Goal: Transaction & Acquisition: Purchase product/service

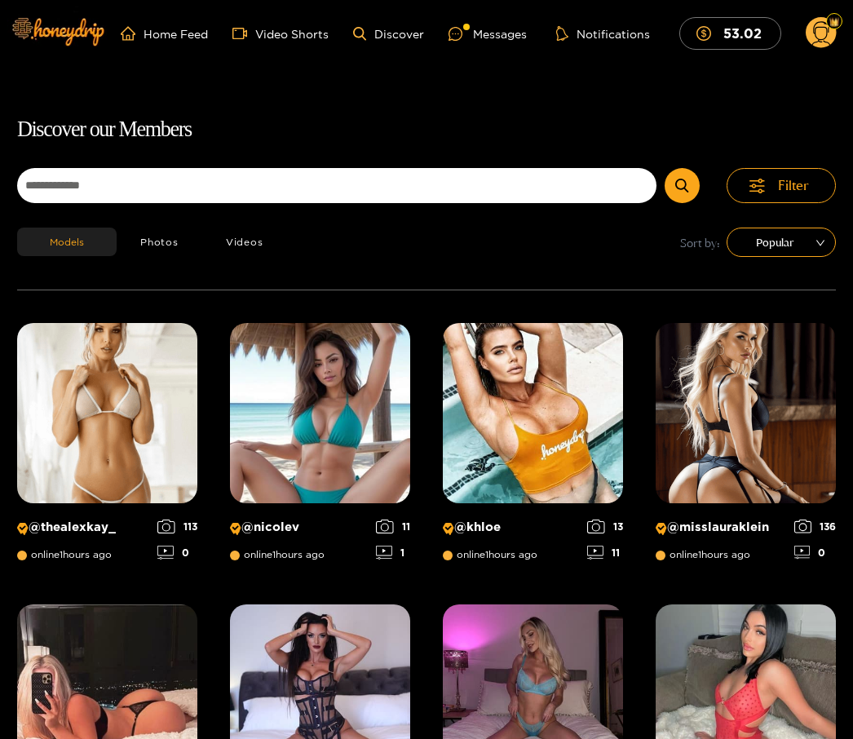
click at [491, 25] on div "Messages" at bounding box center [487, 33] width 78 height 19
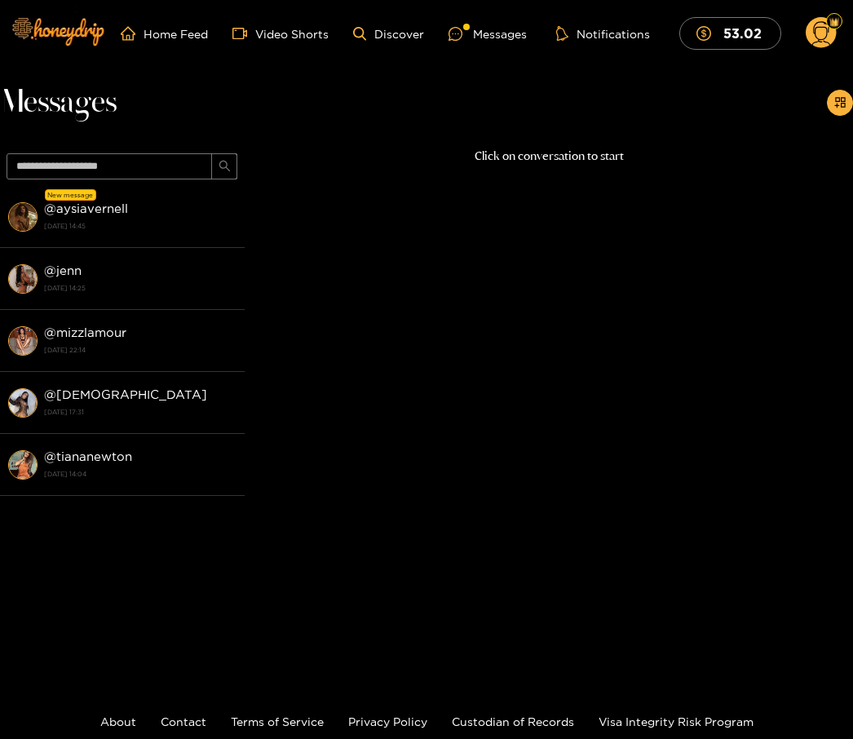
click at [123, 210] on strong "@ aysiavernell" at bounding box center [86, 208] width 84 height 14
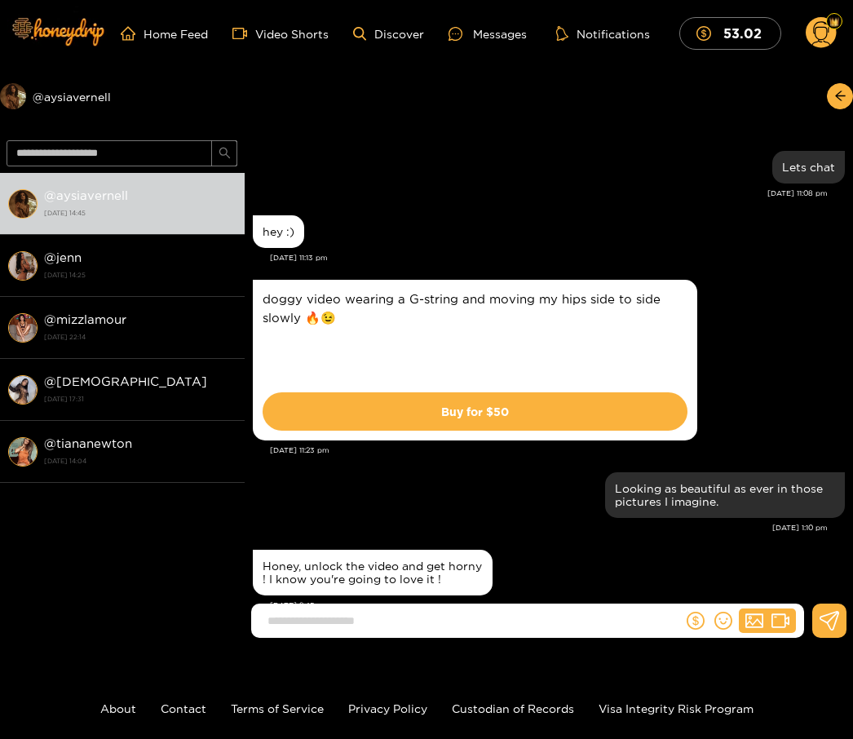
scroll to position [1772, 0]
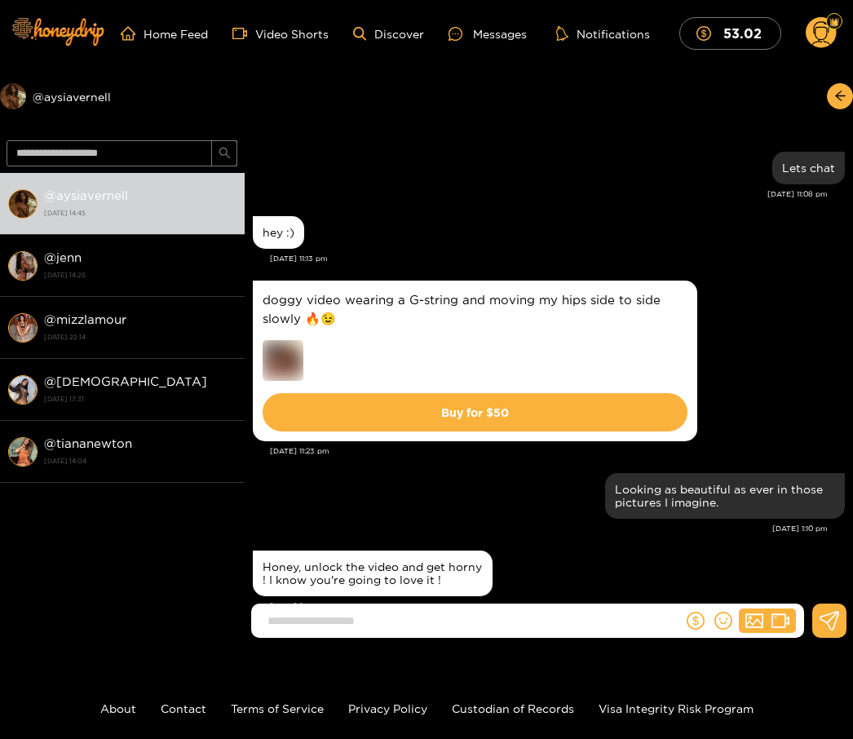
click at [575, 410] on button "Buy for $ 50" at bounding box center [475, 412] width 425 height 38
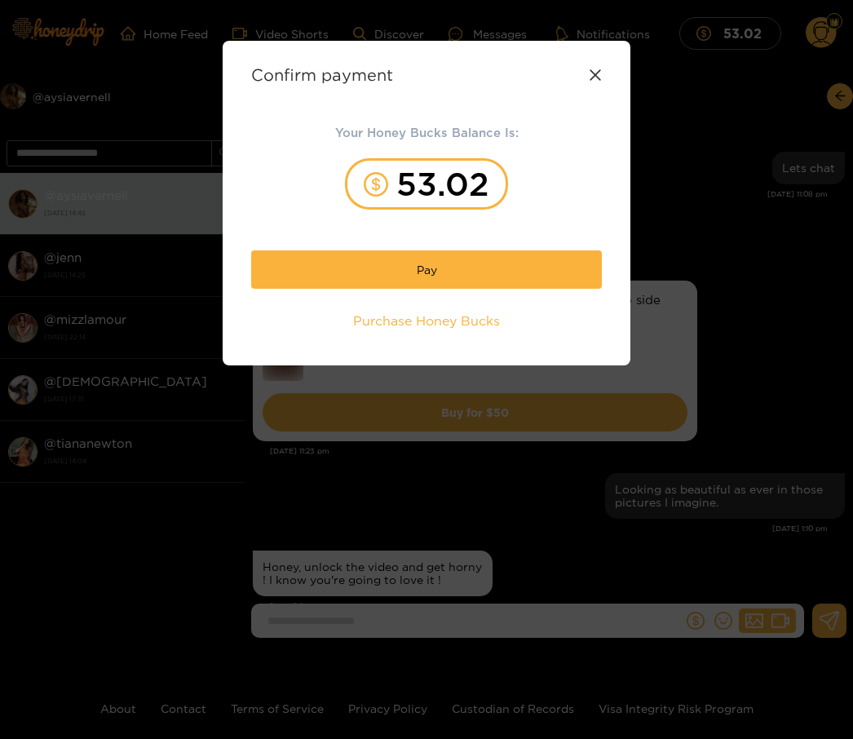
click at [519, 263] on button "Pay" at bounding box center [426, 269] width 351 height 38
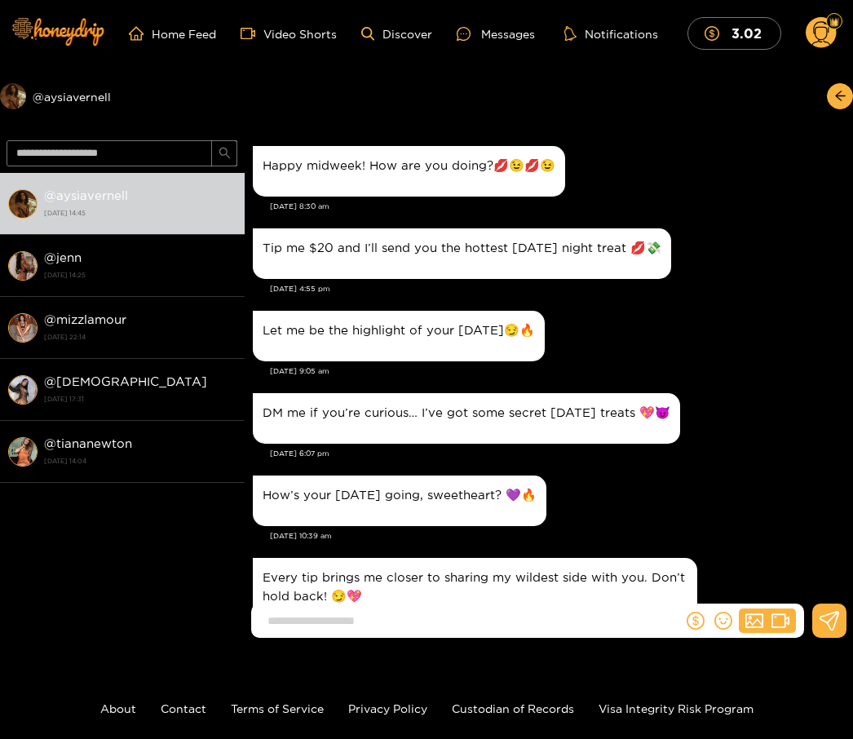
scroll to position [1725, 0]
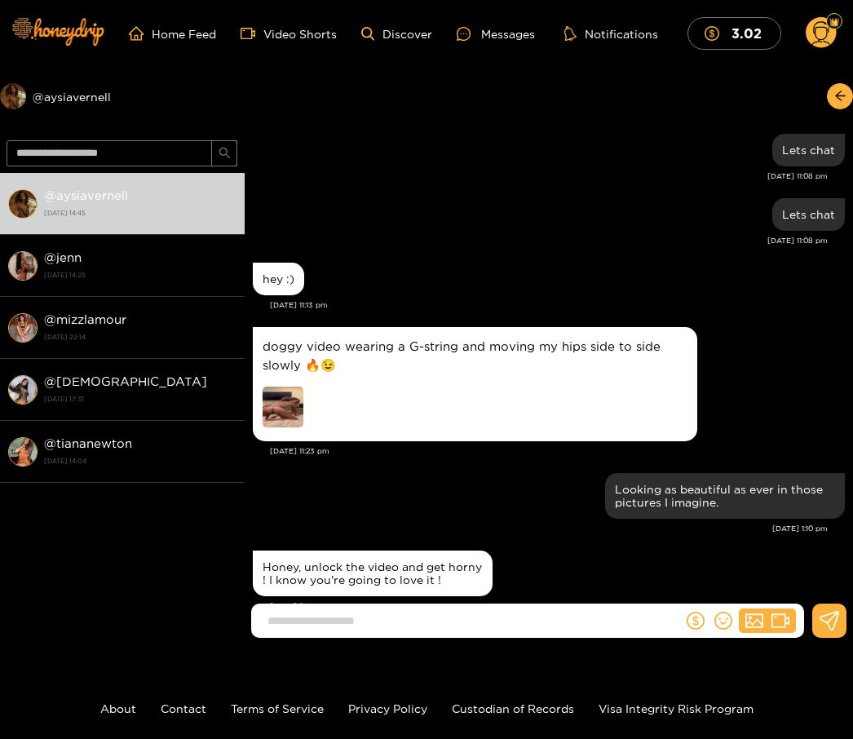
click at [285, 404] on img at bounding box center [283, 406] width 41 height 41
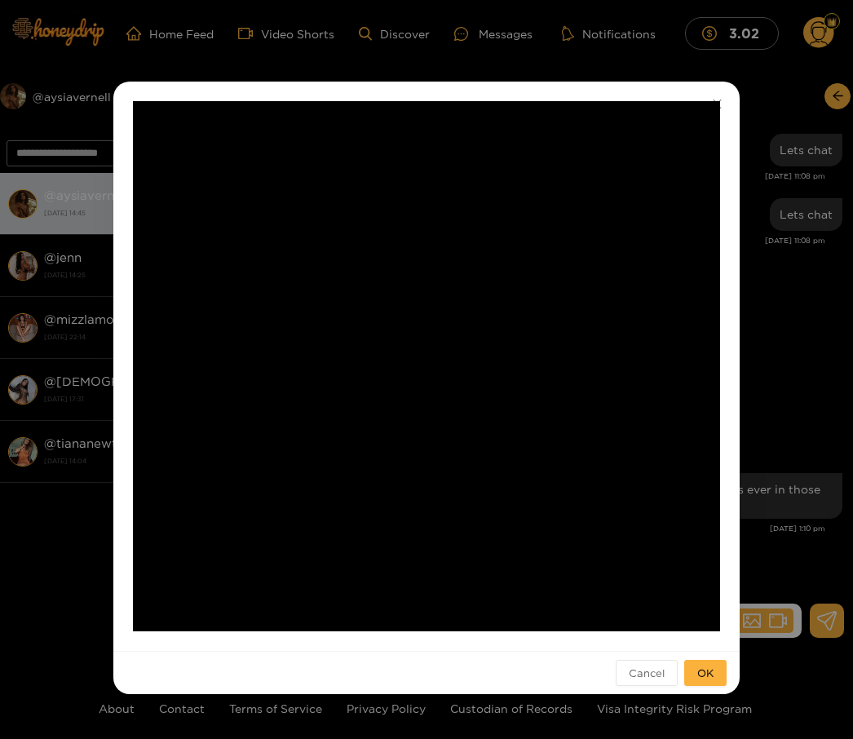
click at [703, 668] on span "OK" at bounding box center [705, 672] width 16 height 16
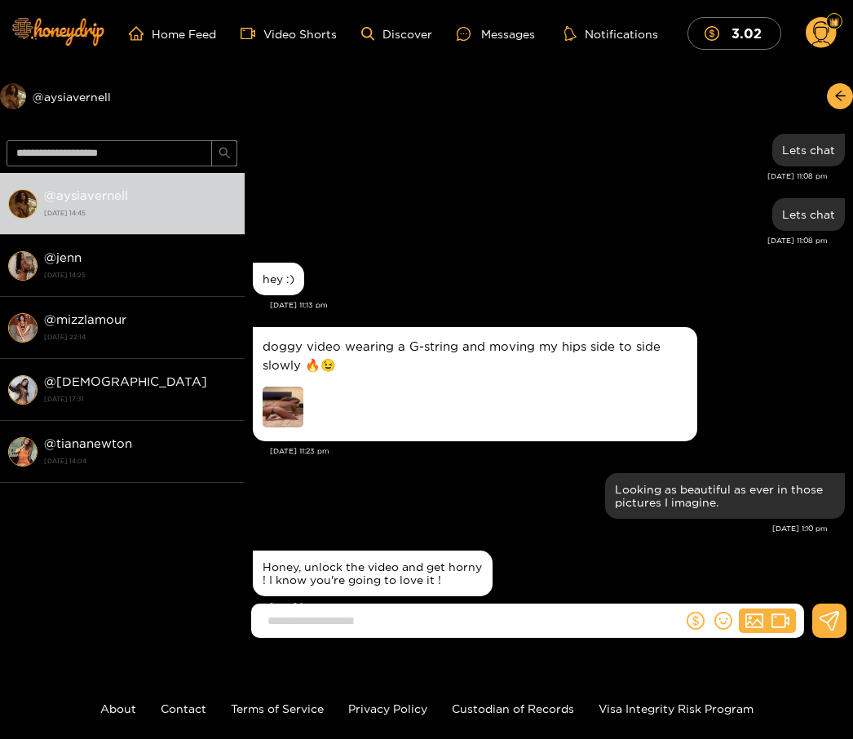
click at [298, 399] on img at bounding box center [283, 406] width 41 height 41
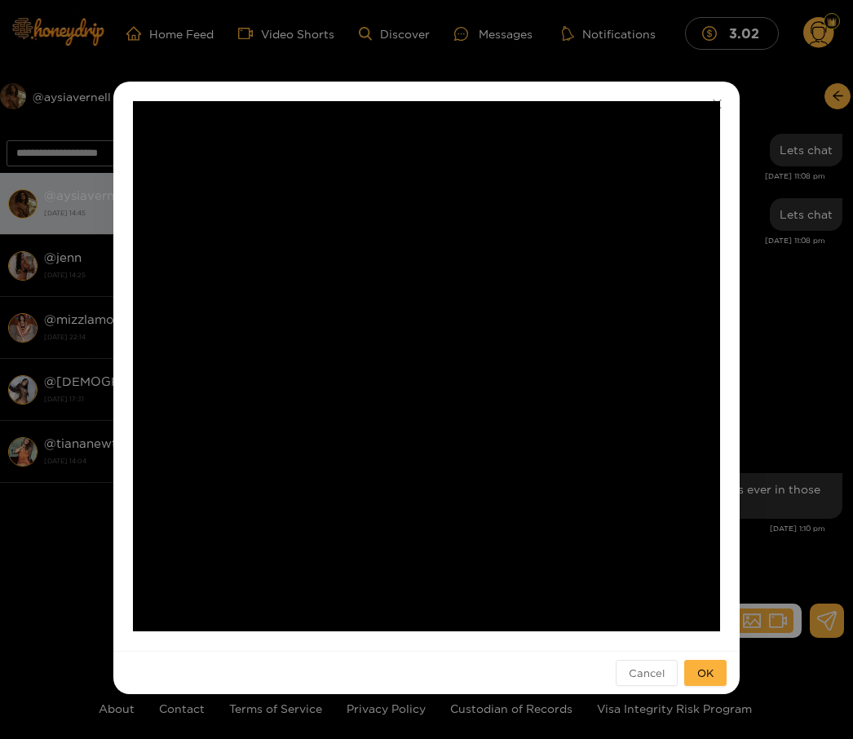
click at [751, 99] on div "**********" at bounding box center [426, 369] width 853 height 739
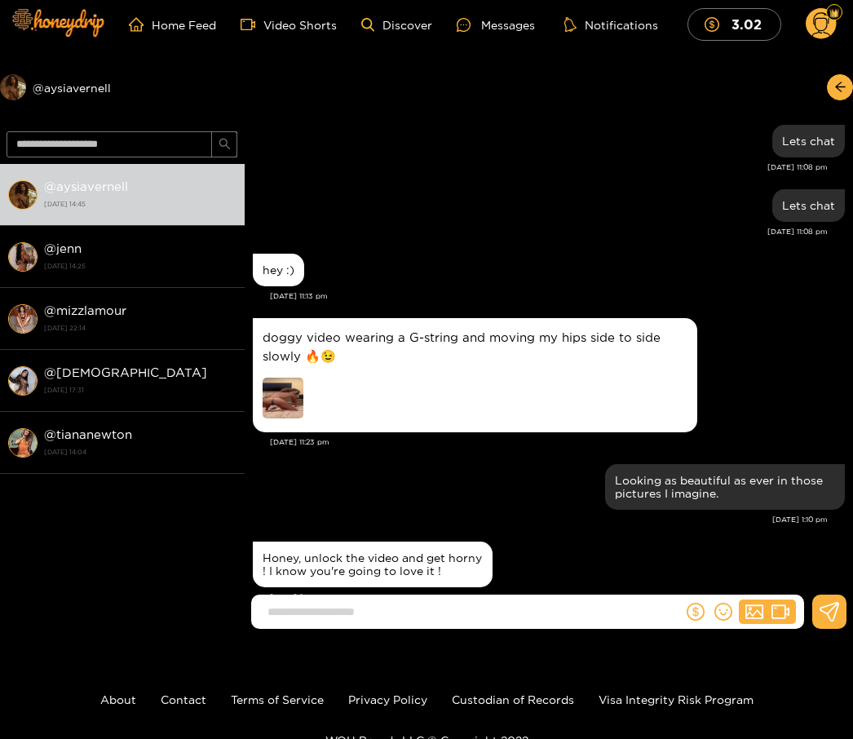
scroll to position [73, 0]
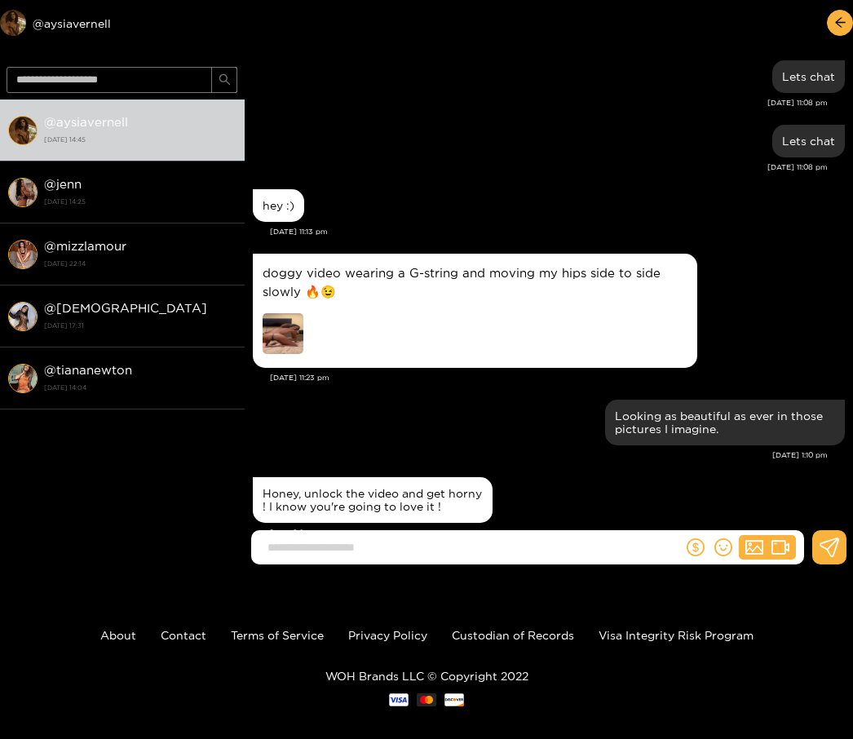
click at [281, 338] on img at bounding box center [283, 333] width 41 height 41
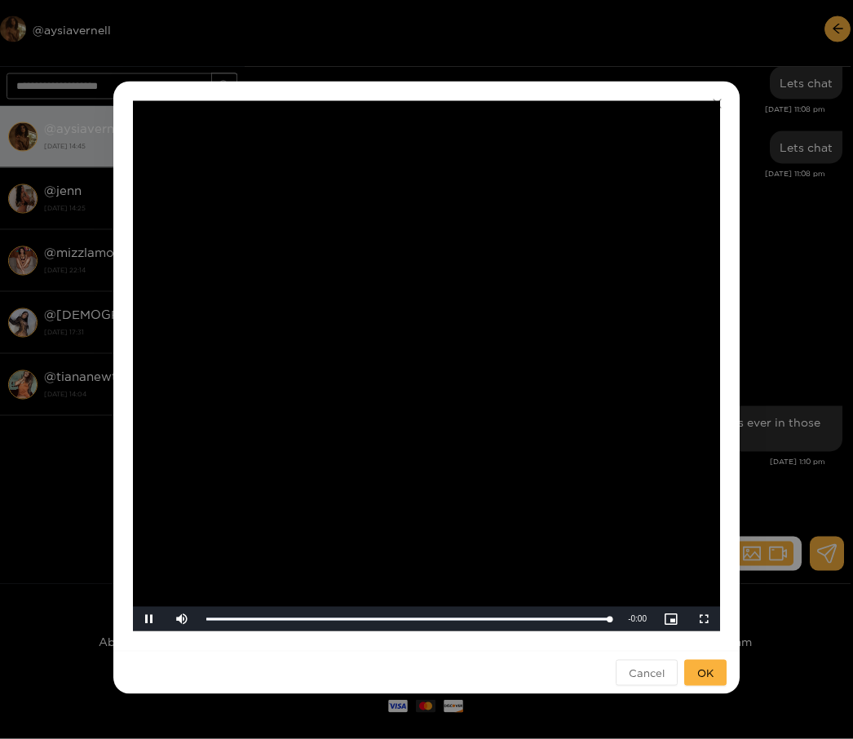
scroll to position [68, 0]
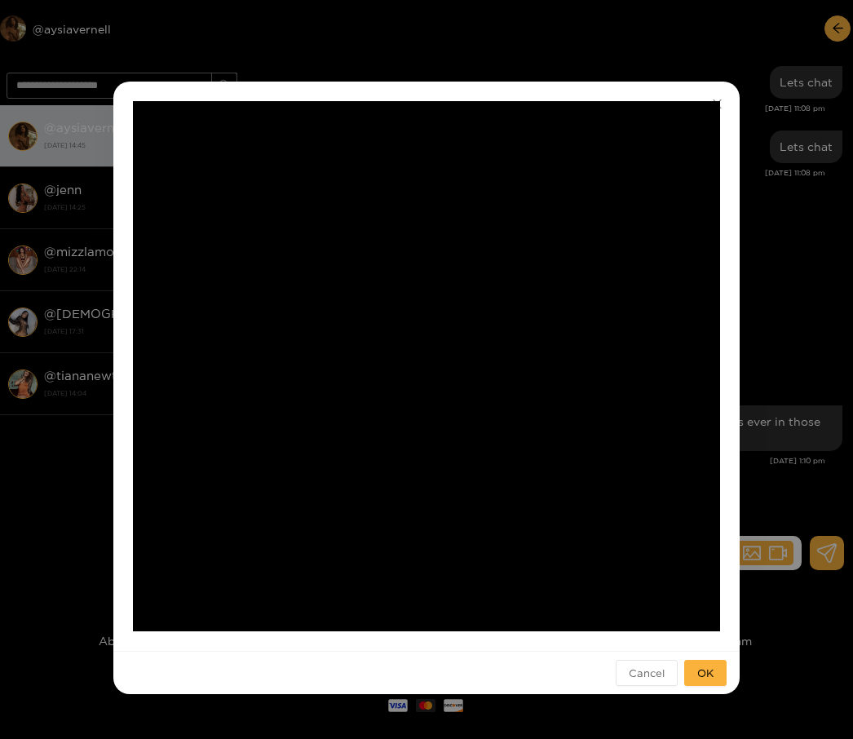
click at [772, 333] on div "**********" at bounding box center [426, 369] width 853 height 739
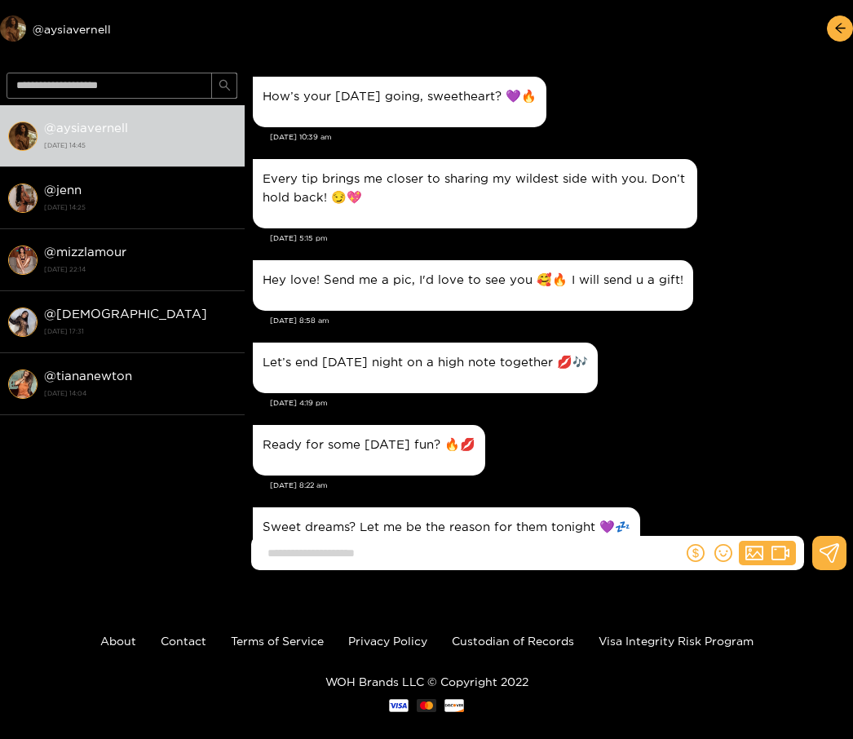
scroll to position [330, 0]
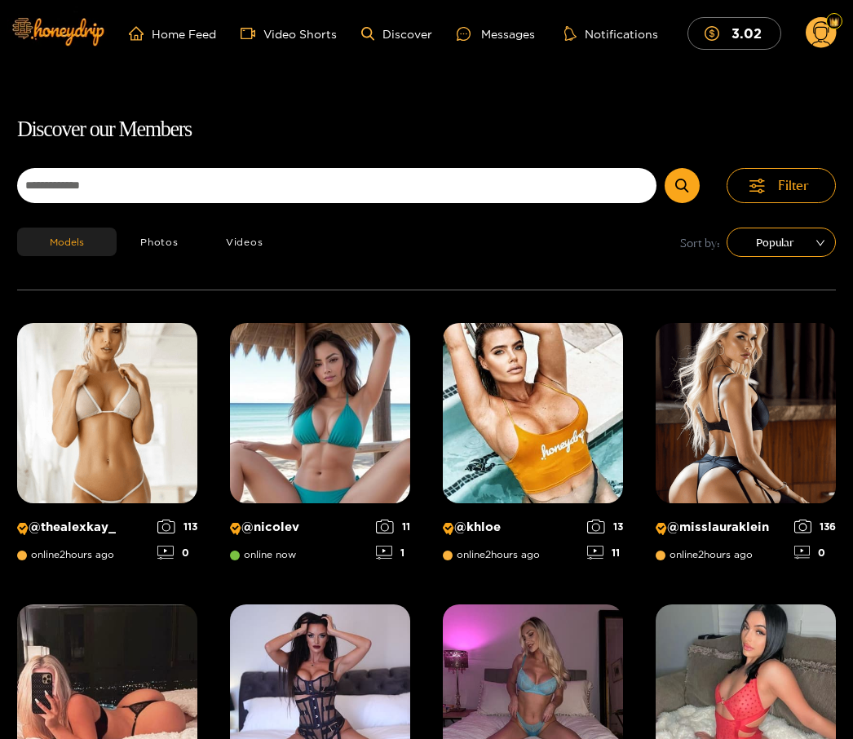
click at [493, 20] on ul "Home Feed Video Shorts Discover Messages Notifications 3.02" at bounding box center [491, 33] width 724 height 33
click at [501, 32] on div "Messages" at bounding box center [496, 33] width 78 height 19
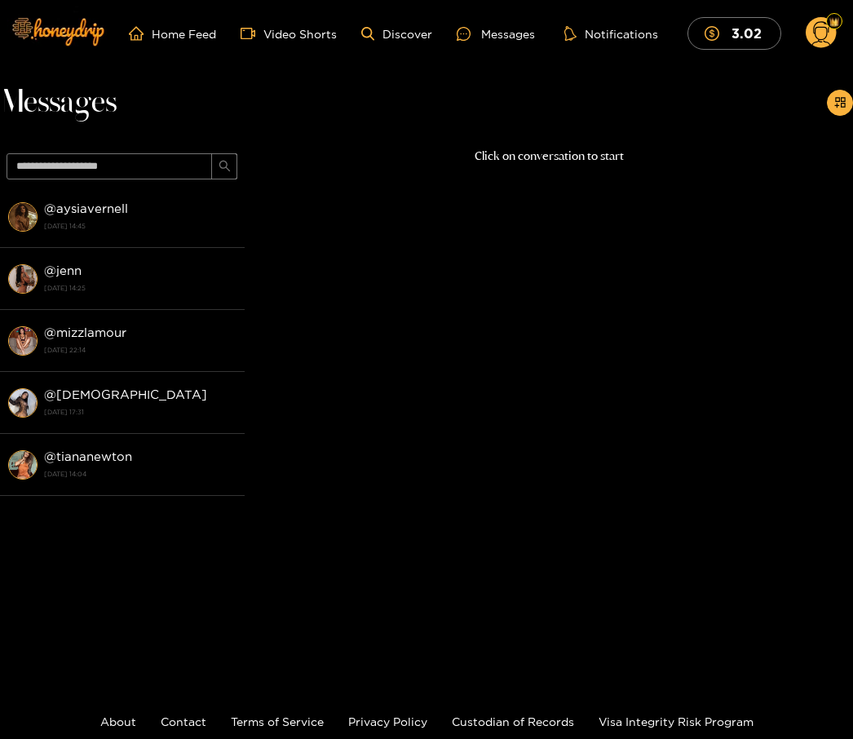
click at [157, 207] on div "@ aysiavernell [DATE] 14:45" at bounding box center [140, 216] width 192 height 37
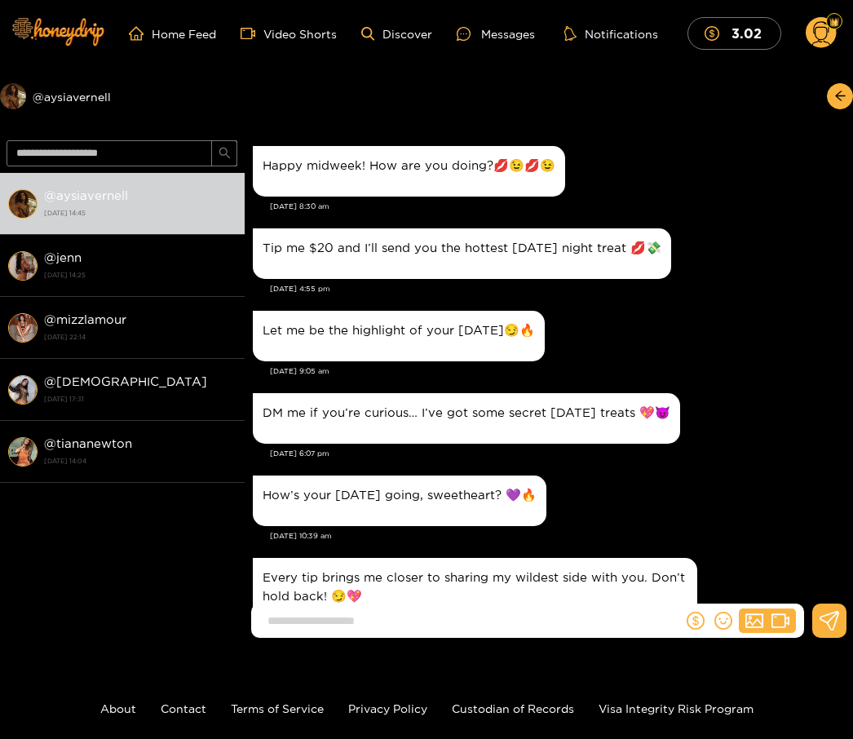
scroll to position [1725, 0]
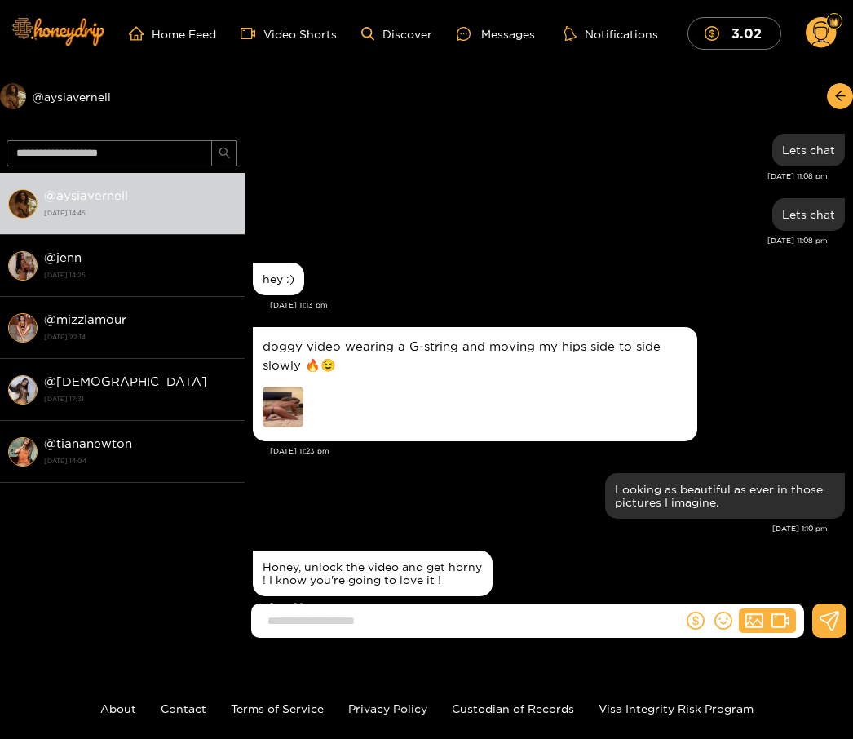
click at [292, 393] on img at bounding box center [283, 406] width 41 height 41
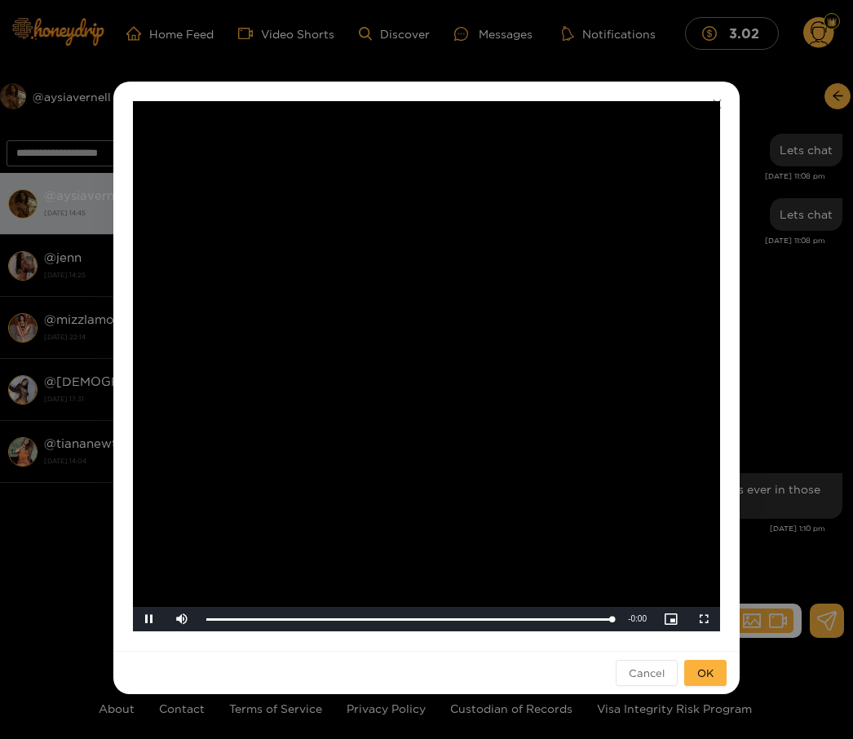
click at [756, 96] on div "**********" at bounding box center [426, 369] width 853 height 739
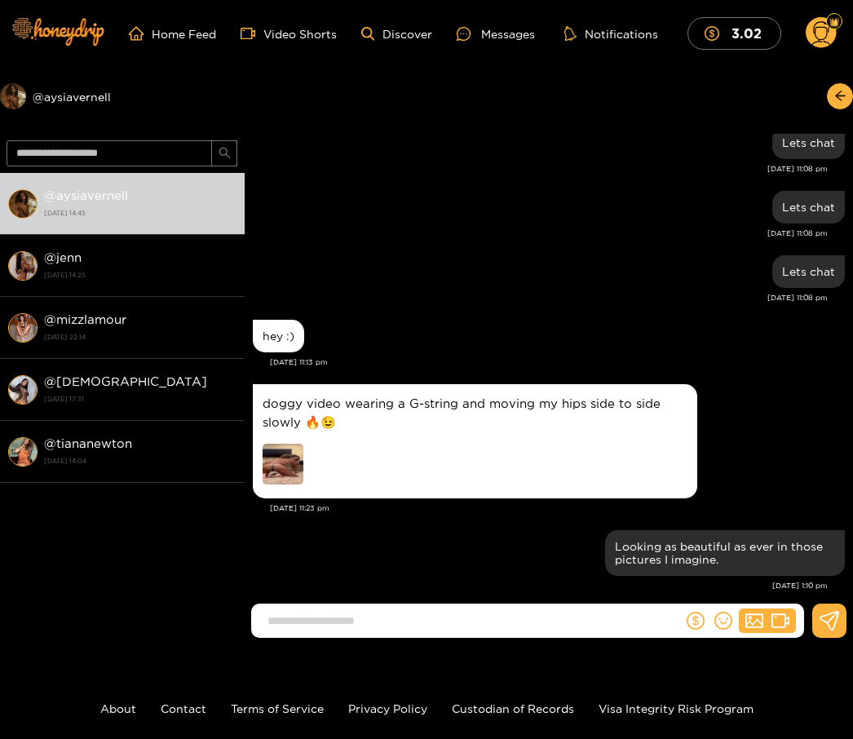
scroll to position [1669, 0]
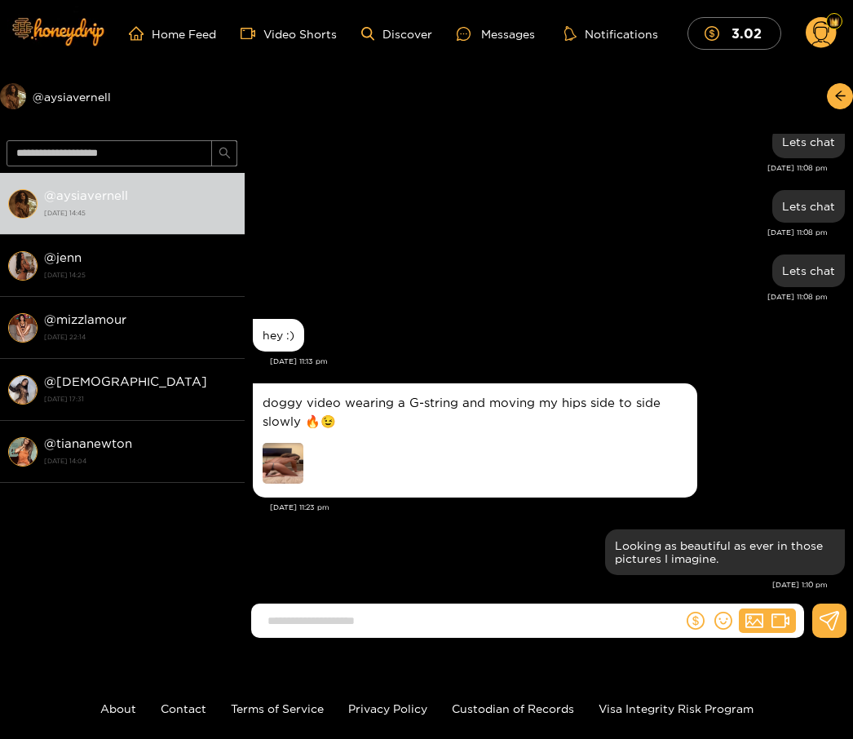
click at [295, 456] on img at bounding box center [283, 463] width 41 height 41
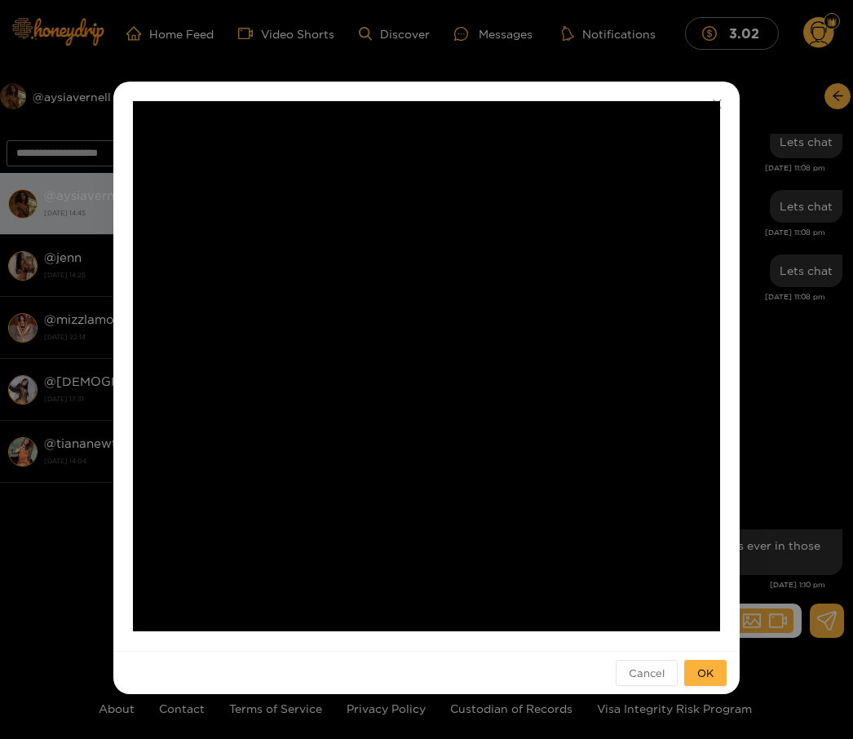
click at [701, 656] on div "Cancel OK" at bounding box center [426, 672] width 626 height 43
click at [696, 660] on button "OK" at bounding box center [705, 673] width 42 height 26
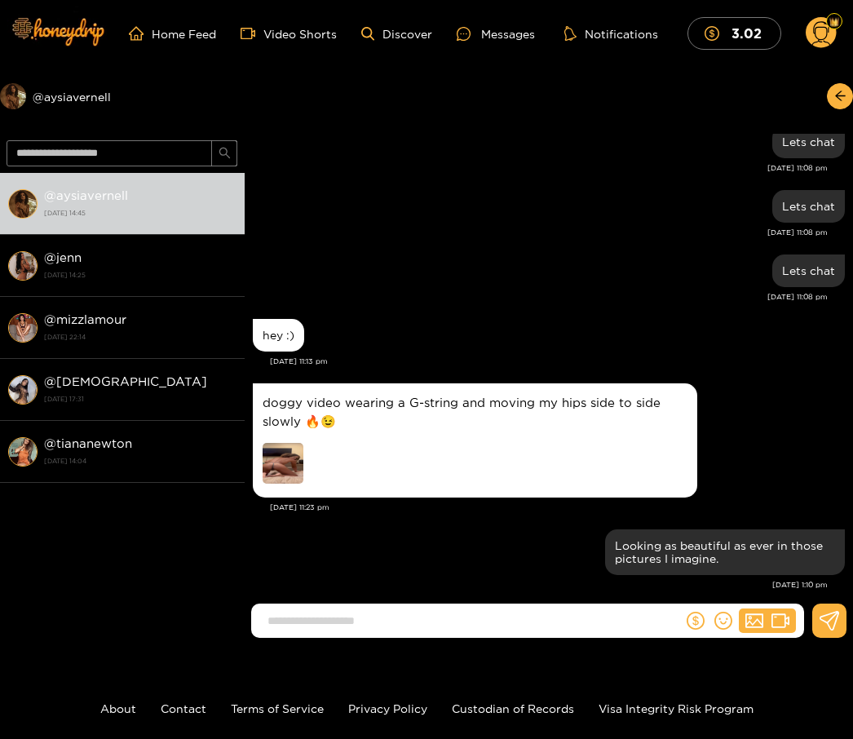
click at [286, 452] on img at bounding box center [283, 463] width 41 height 41
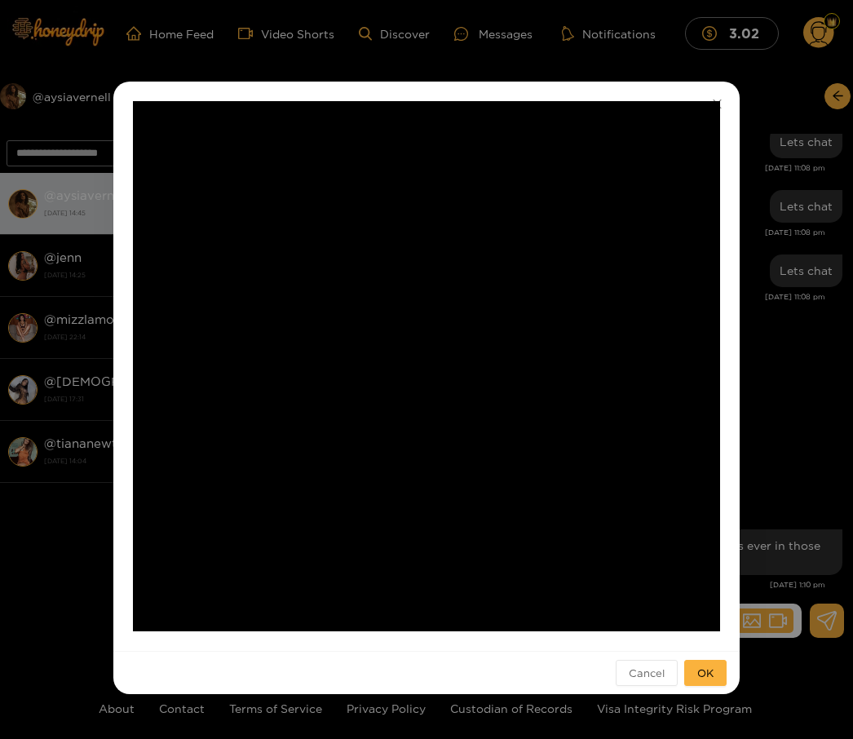
click at [704, 673] on span "OK" at bounding box center [705, 672] width 16 height 16
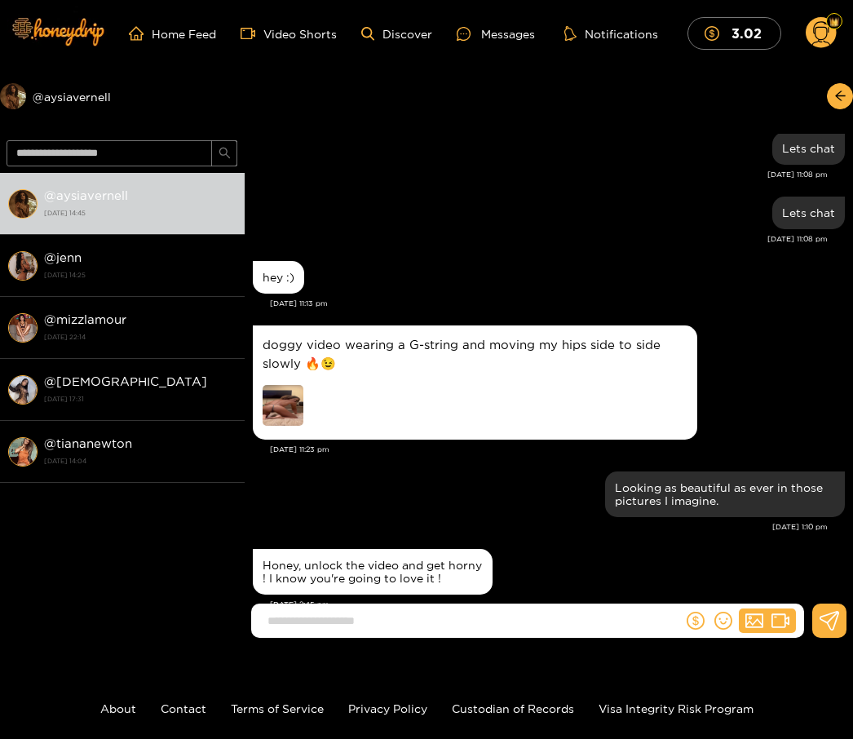
scroll to position [1725, 0]
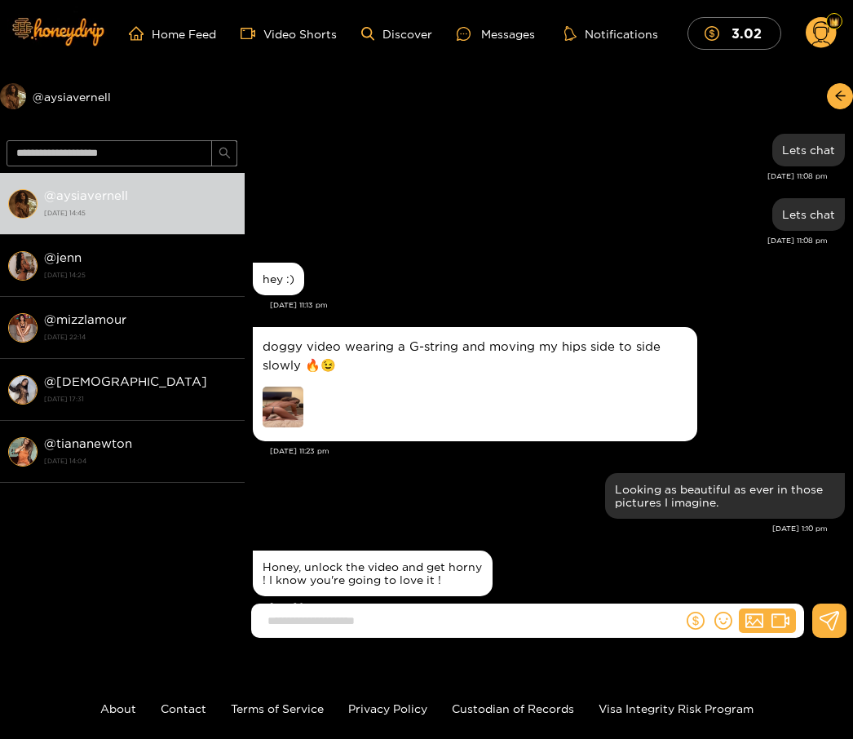
click at [282, 399] on img at bounding box center [283, 406] width 41 height 41
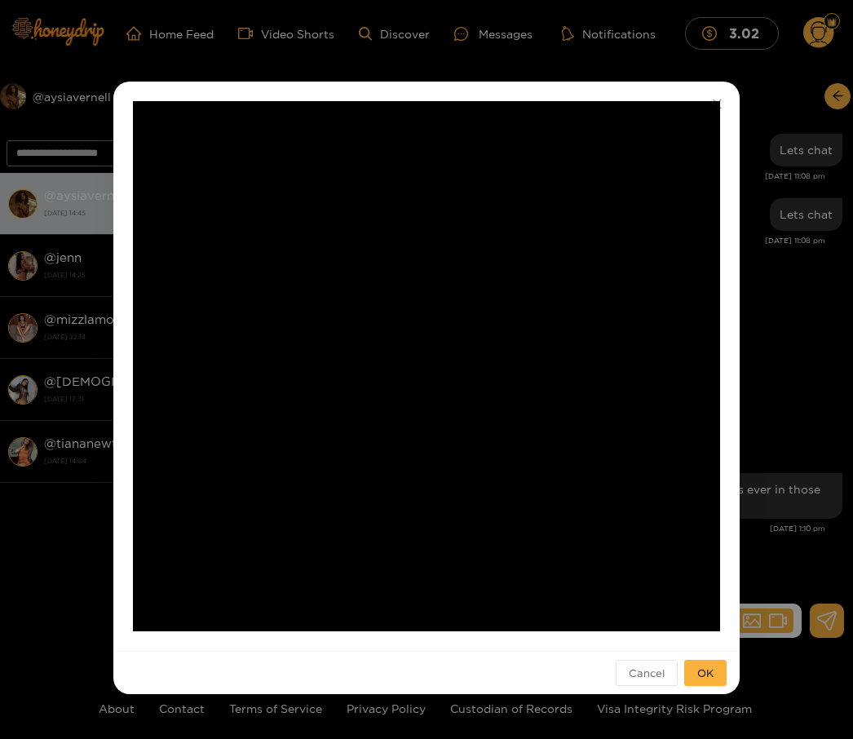
click at [537, 63] on div "**********" at bounding box center [426, 369] width 853 height 739
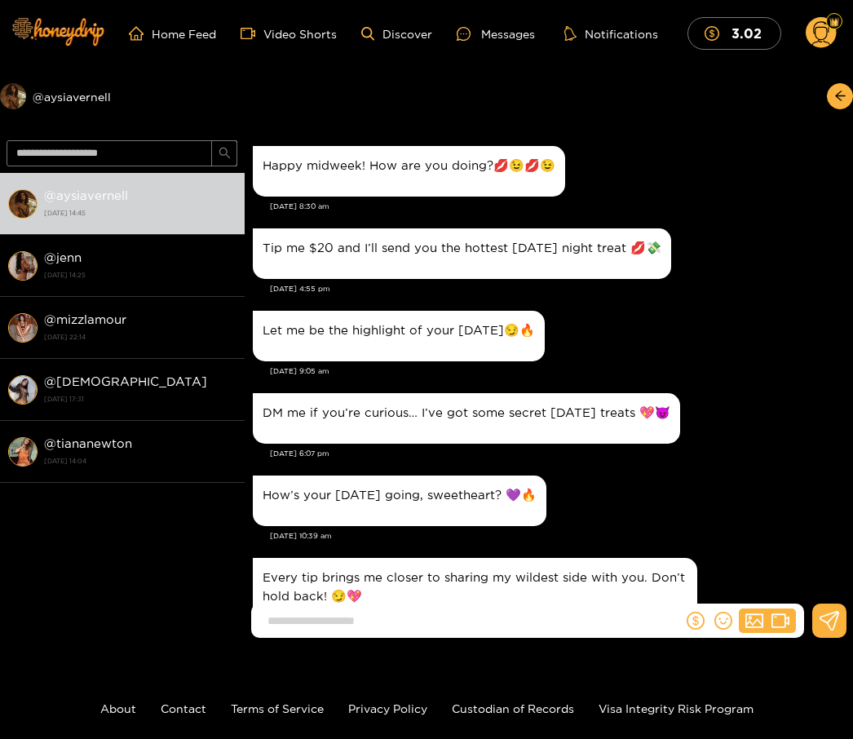
scroll to position [0, 0]
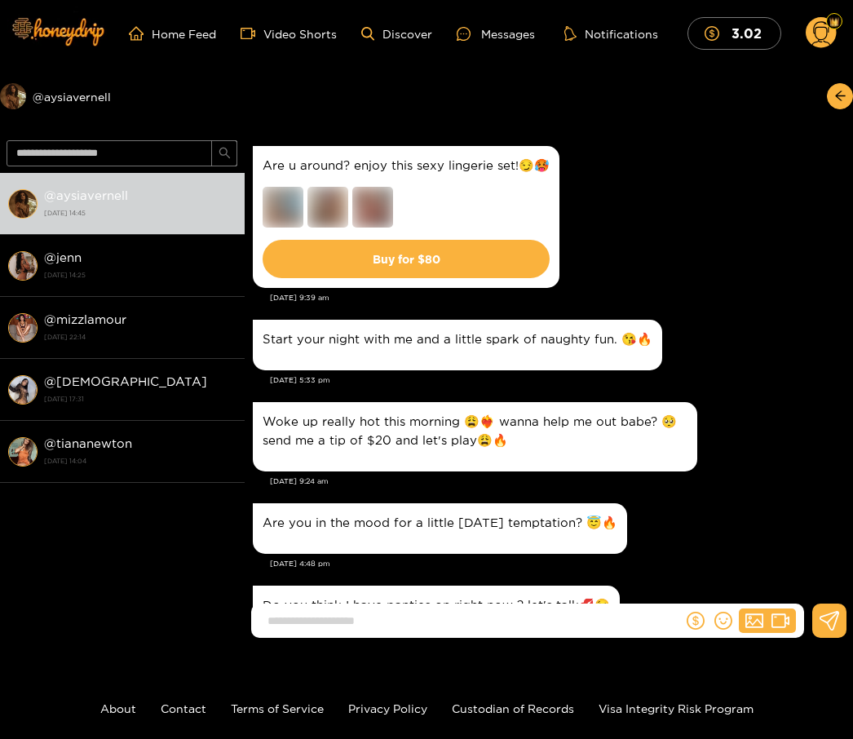
click at [811, 35] on circle at bounding box center [820, 32] width 31 height 31
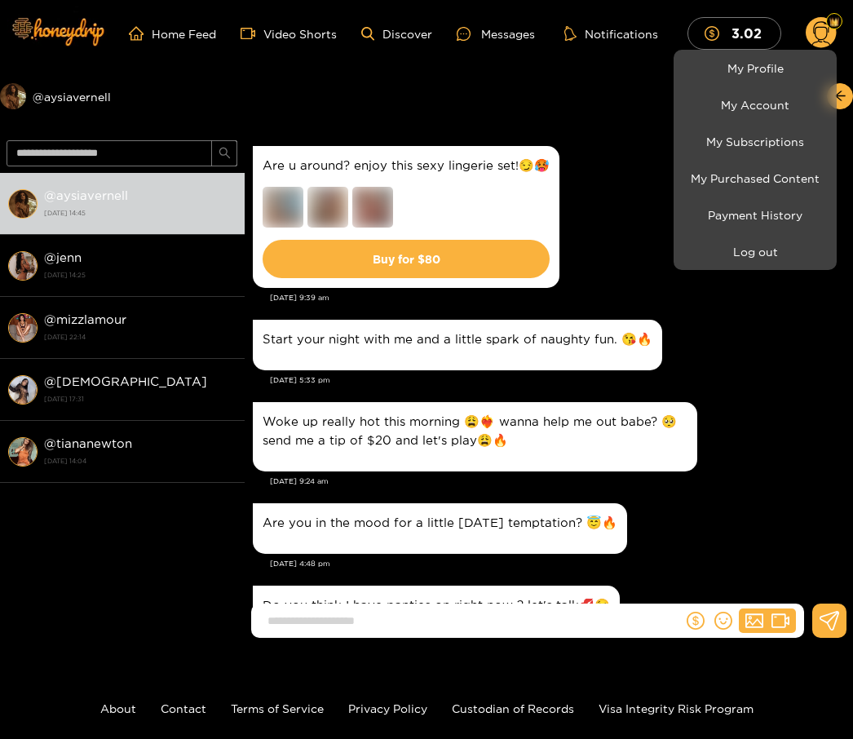
click at [772, 173] on link "My Purchased Content" at bounding box center [754, 178] width 155 height 29
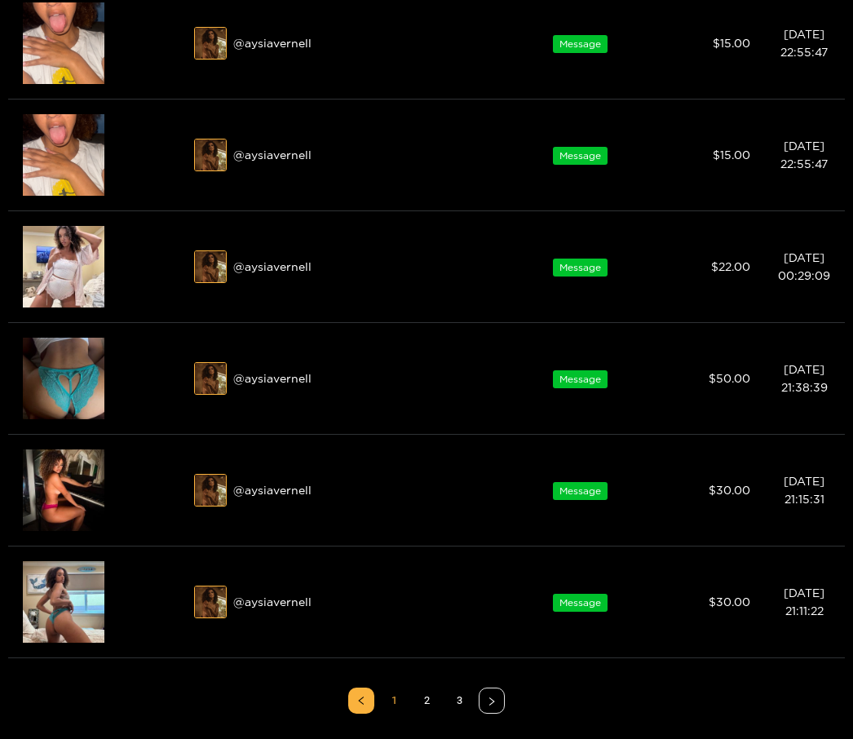
scroll to position [642, 0]
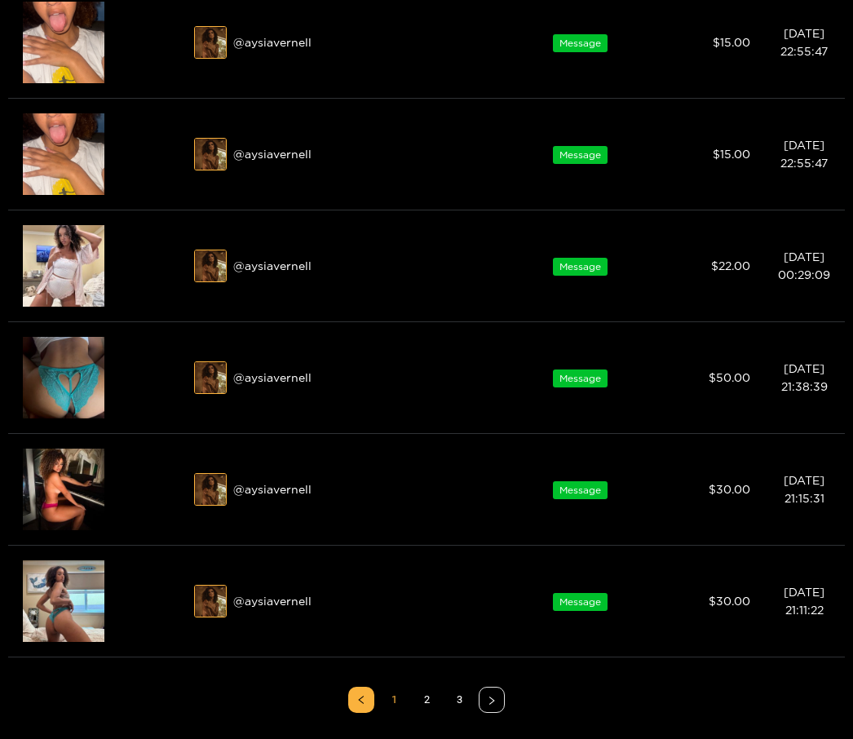
click at [66, 476] on div at bounding box center [426, 369] width 853 height 739
click at [304, 478] on div "@ aysiavernell" at bounding box center [348, 489] width 308 height 33
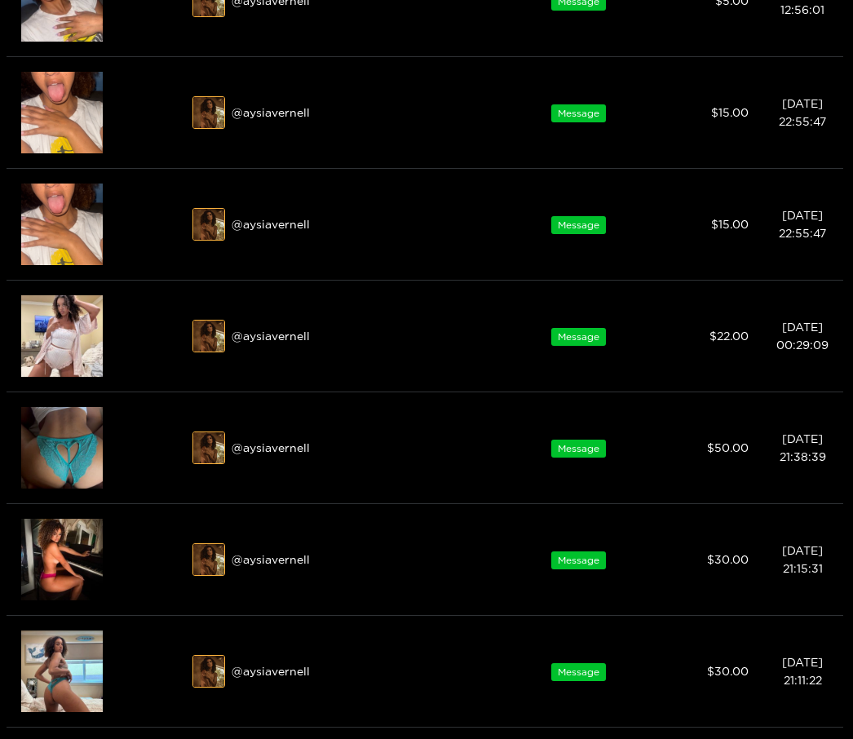
scroll to position [567, 2]
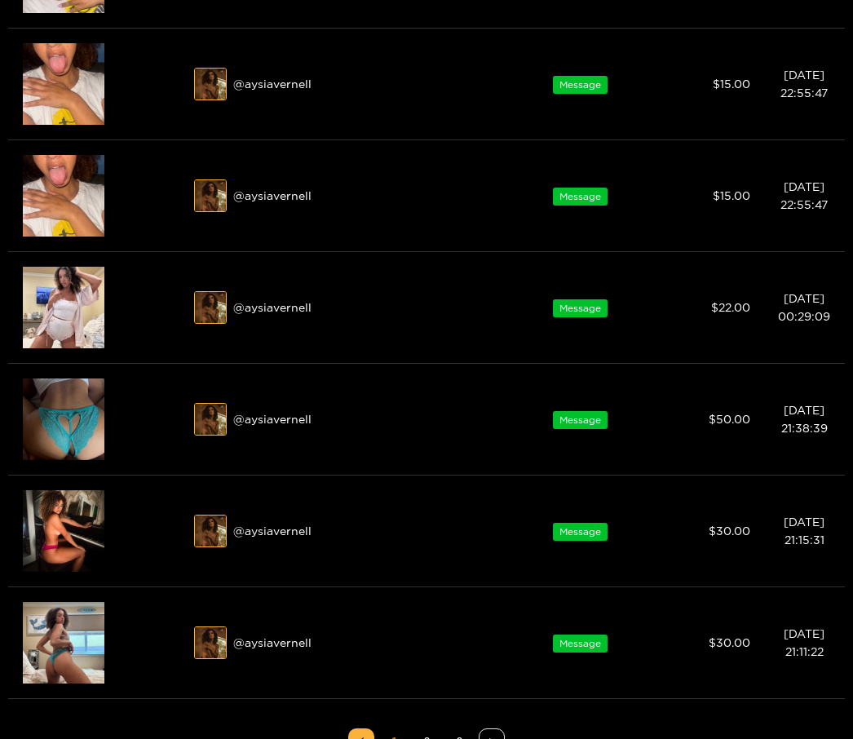
click at [70, 528] on div "Preview" at bounding box center [64, 531] width 45 height 29
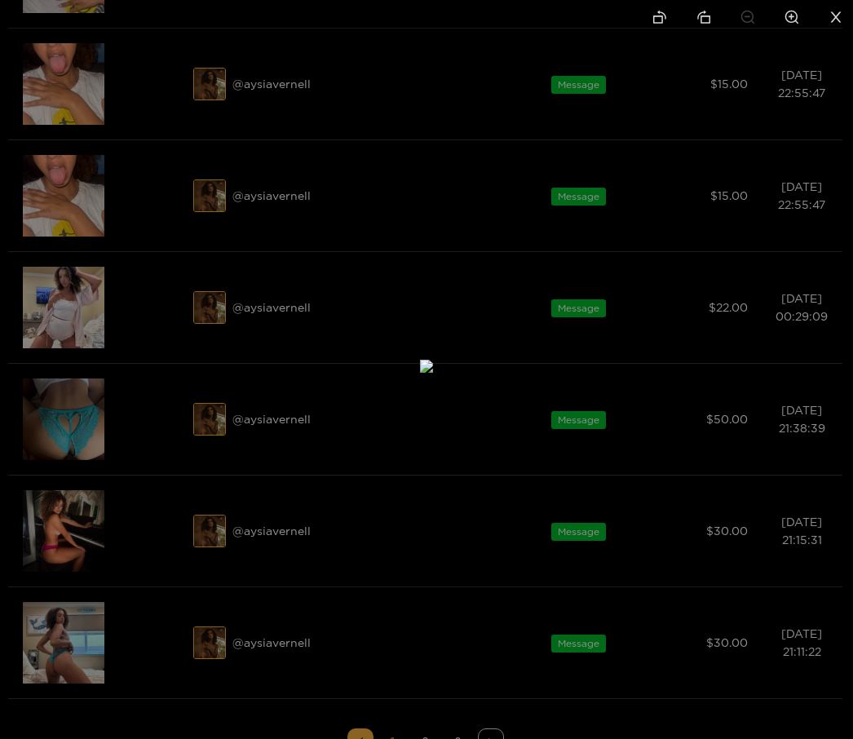
click at [420, 373] on img at bounding box center [426, 366] width 13 height 13
click at [53, 625] on div at bounding box center [426, 369] width 853 height 739
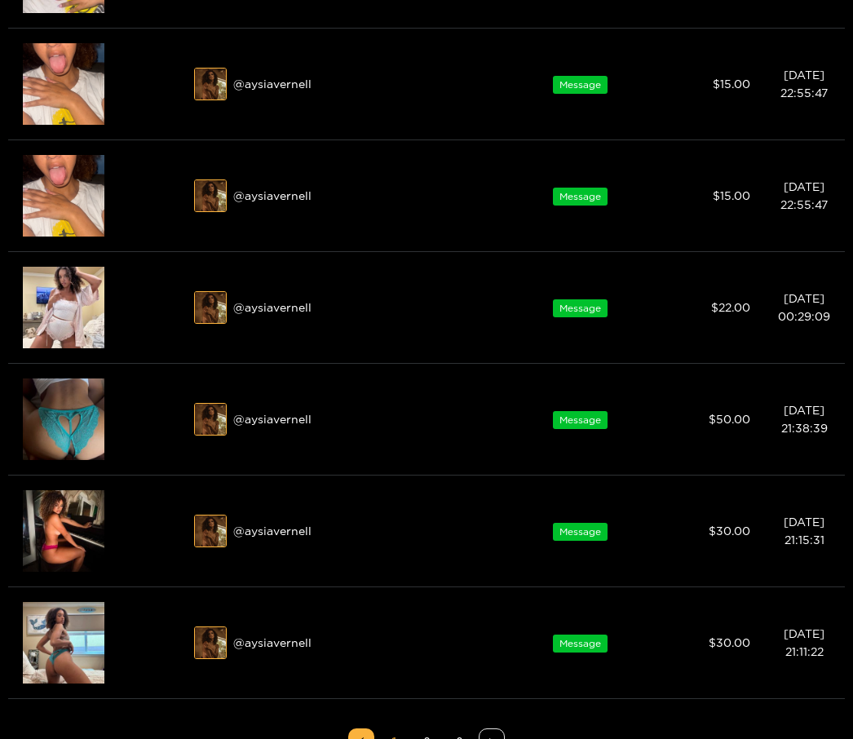
click at [72, 420] on div "Preview" at bounding box center [64, 418] width 45 height 29
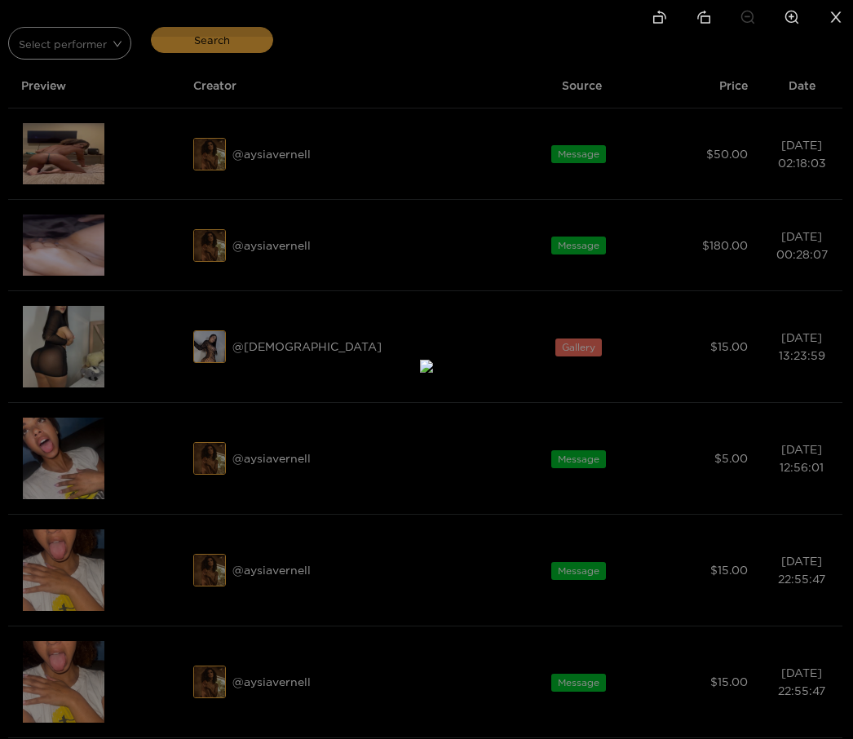
scroll to position [114, 0]
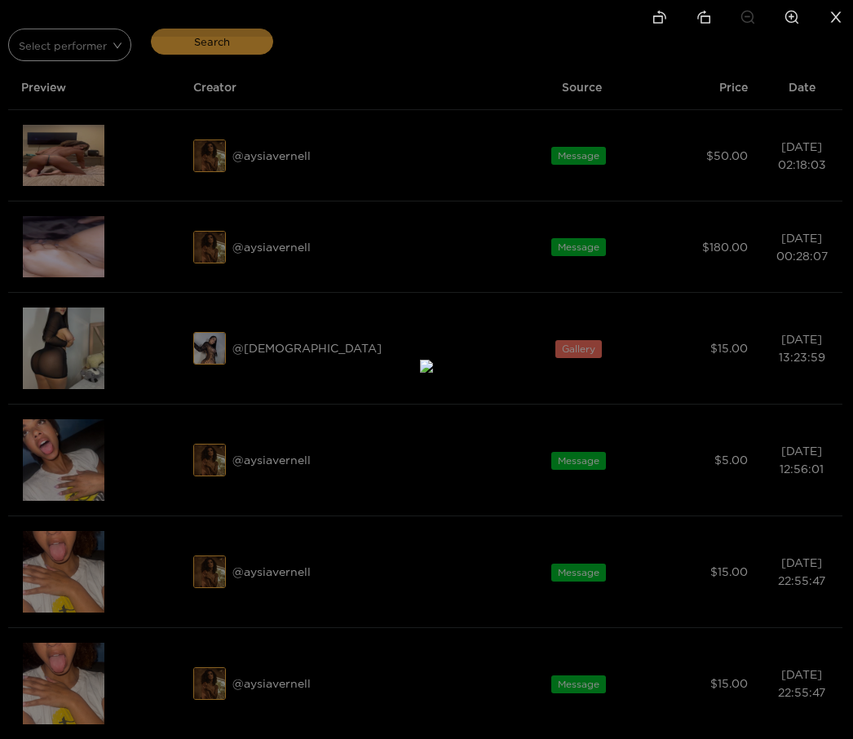
click at [433, 360] on img at bounding box center [426, 366] width 13 height 13
click at [831, 2] on li at bounding box center [836, 18] width 34 height 37
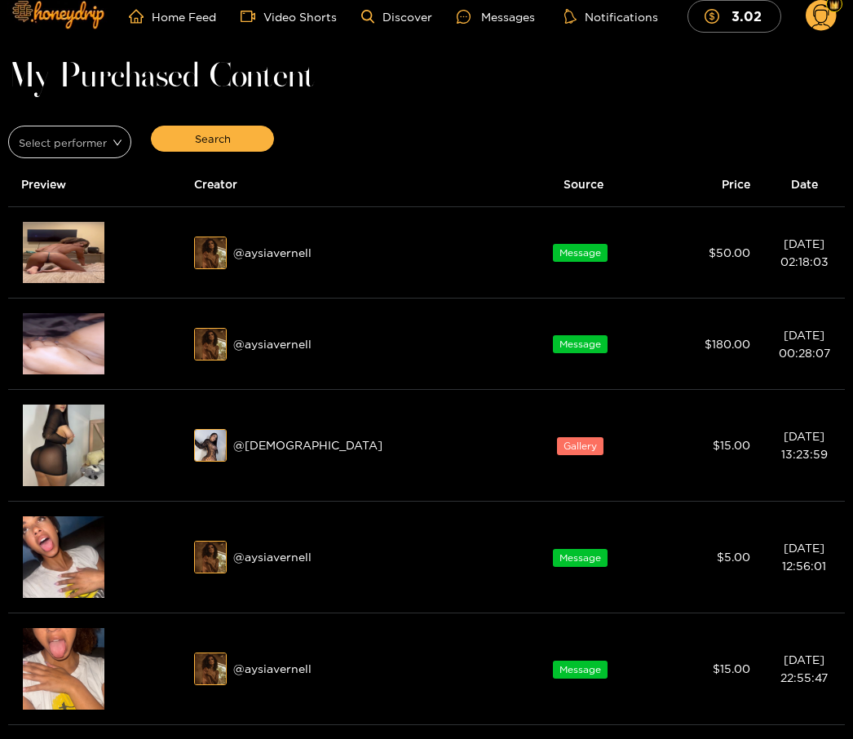
scroll to position [0, 0]
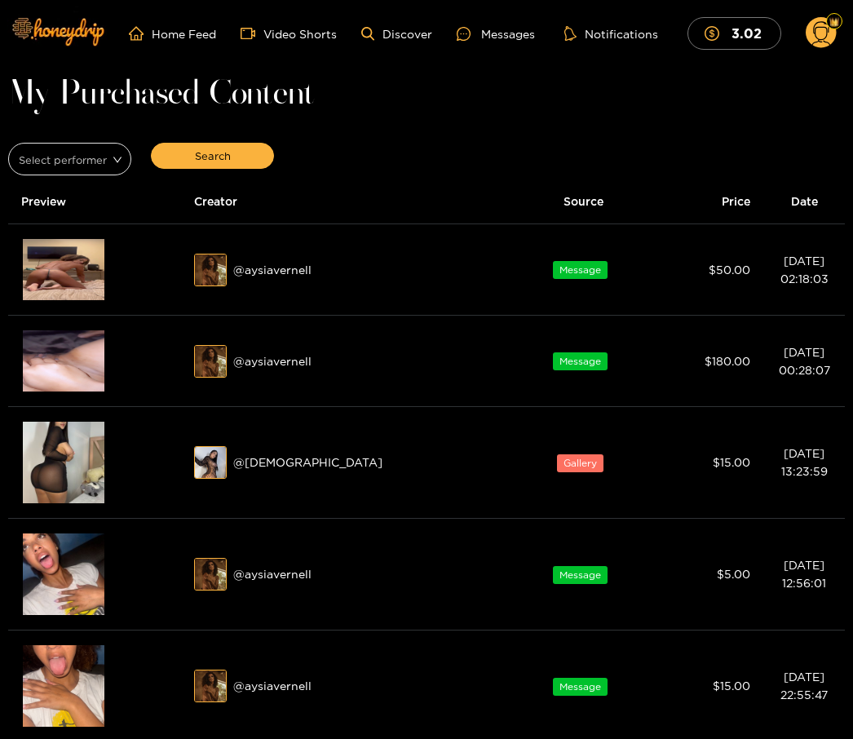
click at [302, 363] on div "@ aysiavernell" at bounding box center [348, 361] width 308 height 33
click at [60, 358] on img at bounding box center [64, 360] width 82 height 61
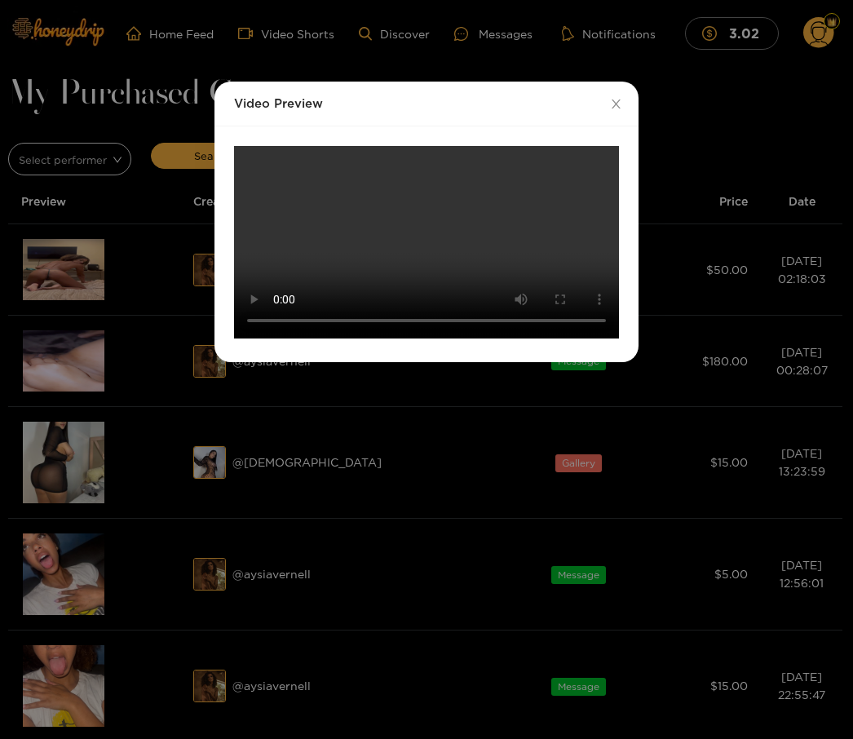
click at [416, 240] on video "Your browser does not support the video tag." at bounding box center [426, 242] width 385 height 192
click at [423, 338] on video "Your browser does not support the video tag." at bounding box center [426, 242] width 385 height 192
click at [617, 100] on icon "close" at bounding box center [616, 104] width 12 height 12
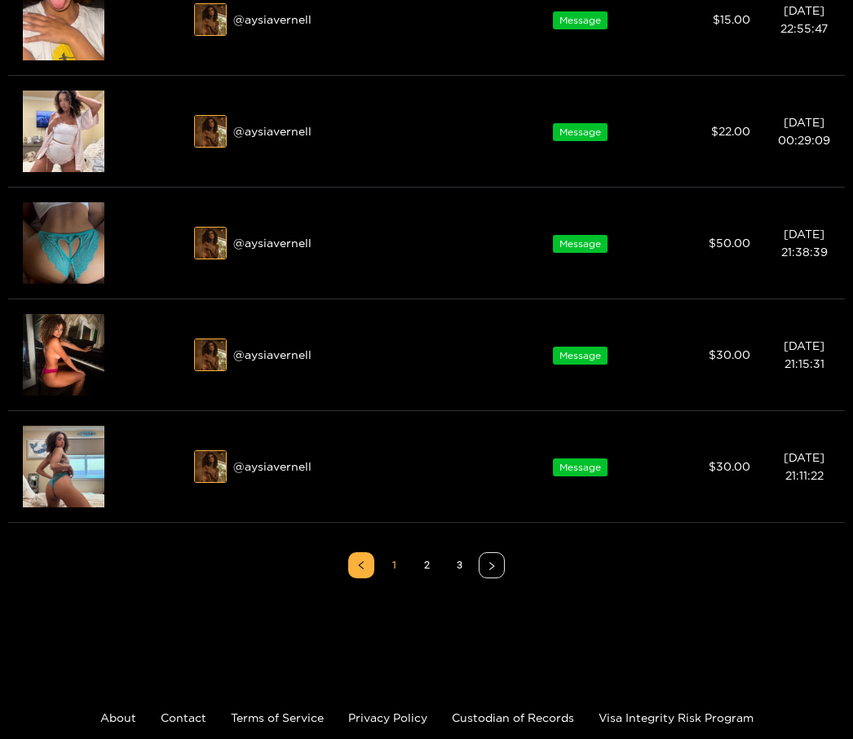
scroll to position [820, 0]
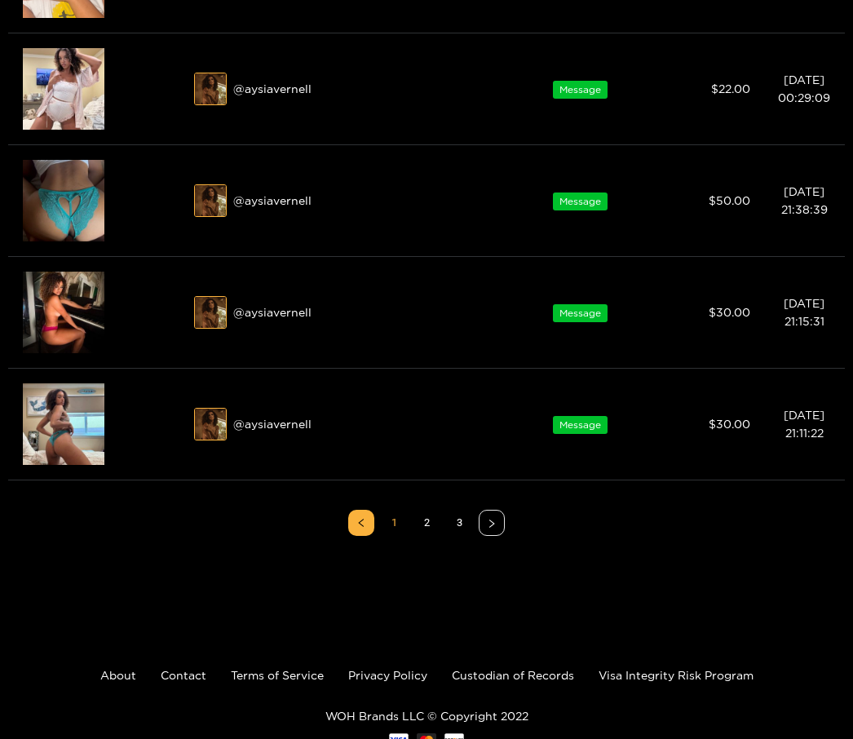
click at [490, 519] on icon "right" at bounding box center [492, 524] width 10 height 10
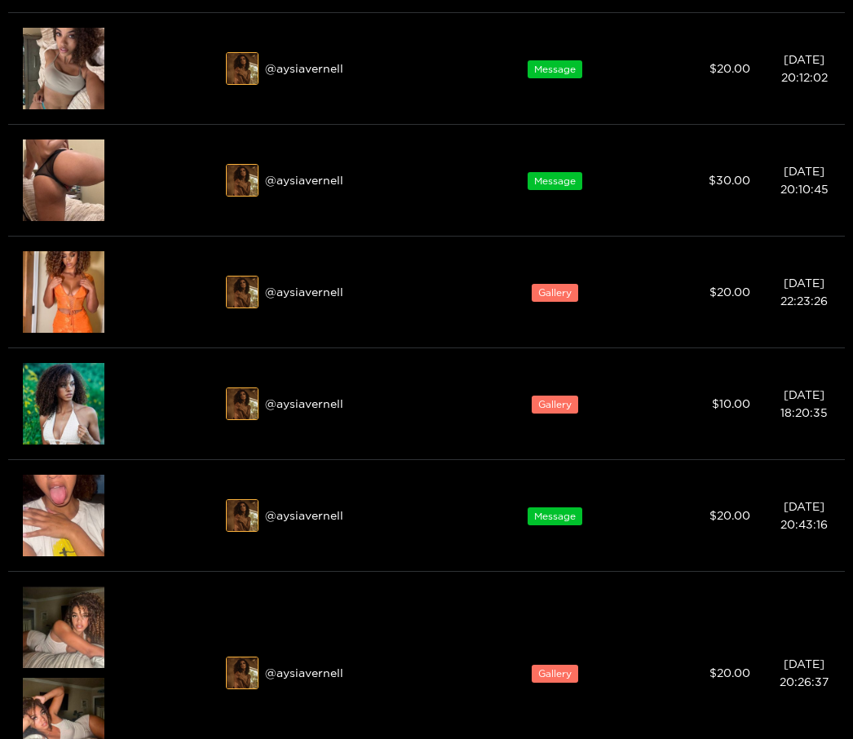
scroll to position [372, 0]
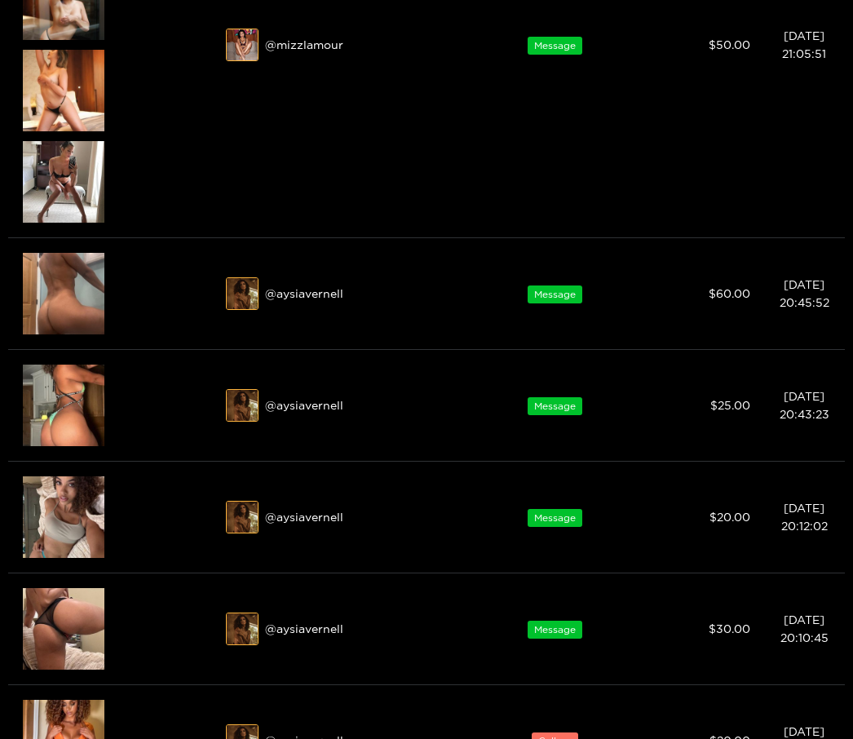
click at [68, 501] on div "Preview" at bounding box center [64, 517] width 82 height 82
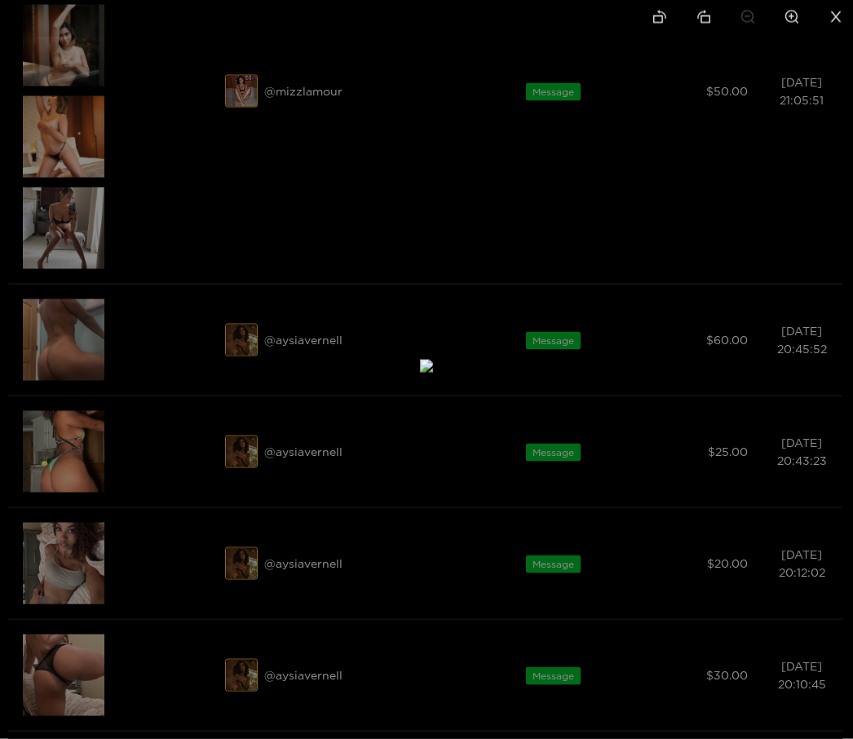
scroll to position [265, 0]
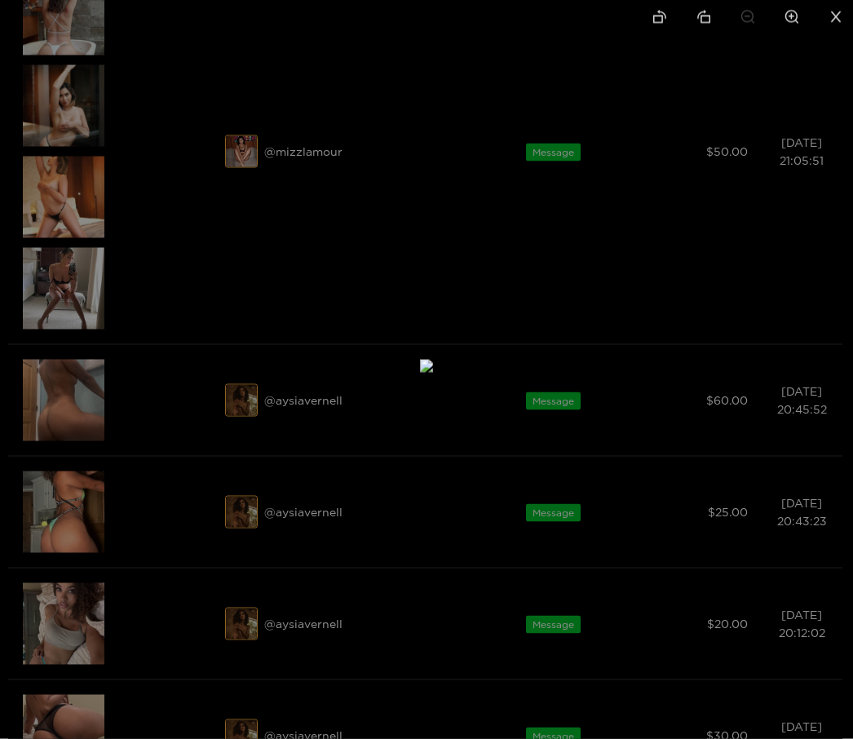
click at [78, 500] on div at bounding box center [426, 369] width 853 height 739
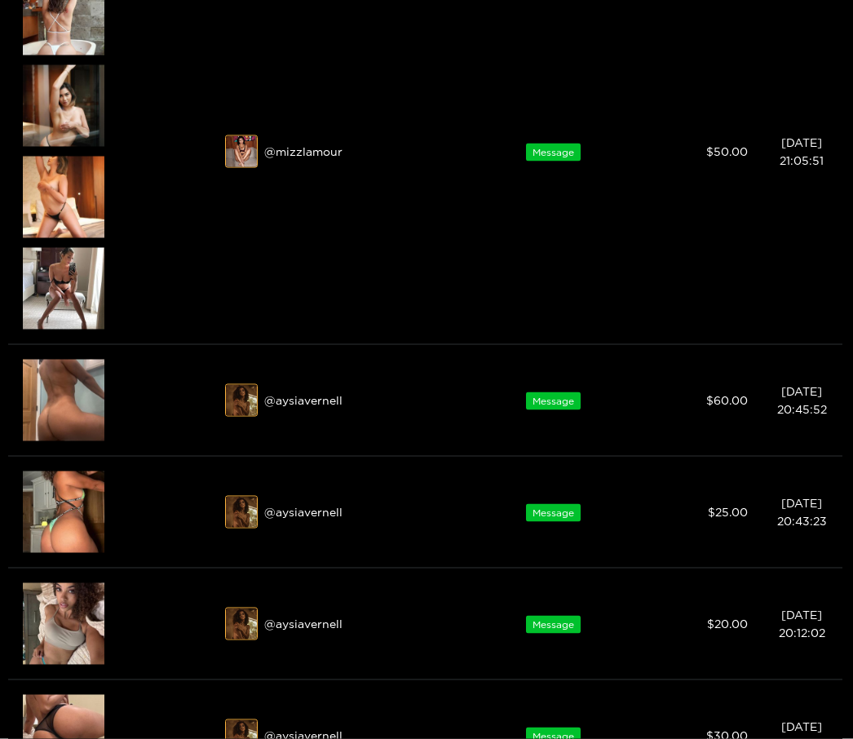
scroll to position [266, 0]
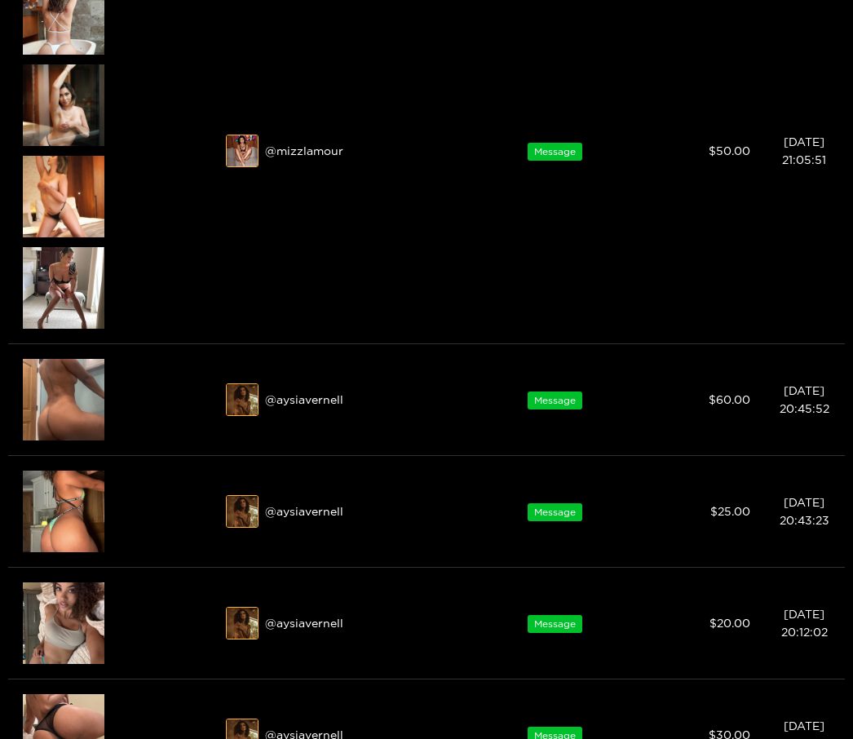
click at [55, 719] on div "Preview" at bounding box center [64, 735] width 82 height 82
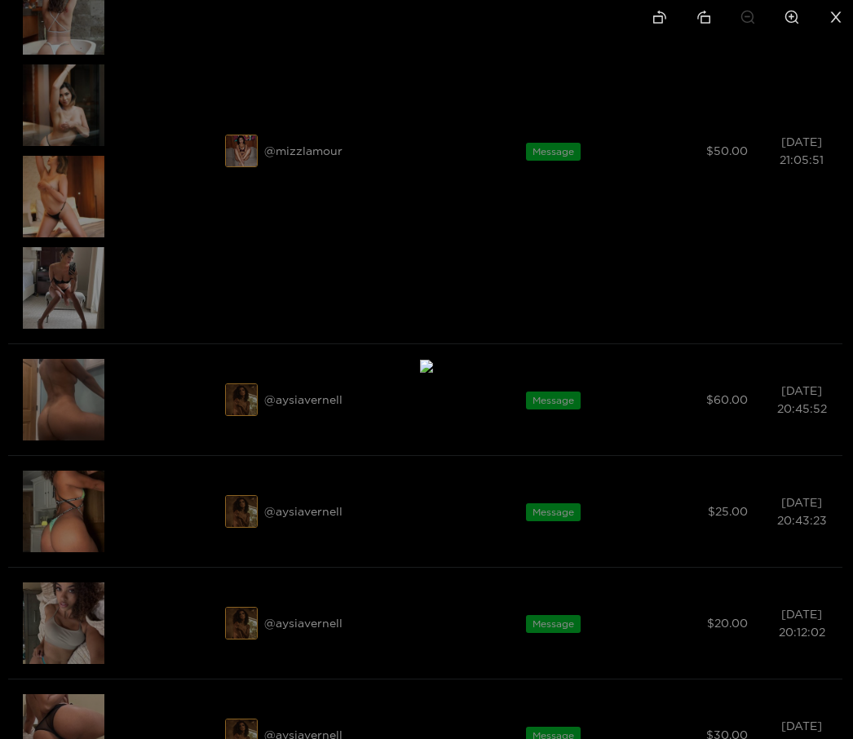
click at [833, 12] on icon "close" at bounding box center [835, 17] width 15 height 15
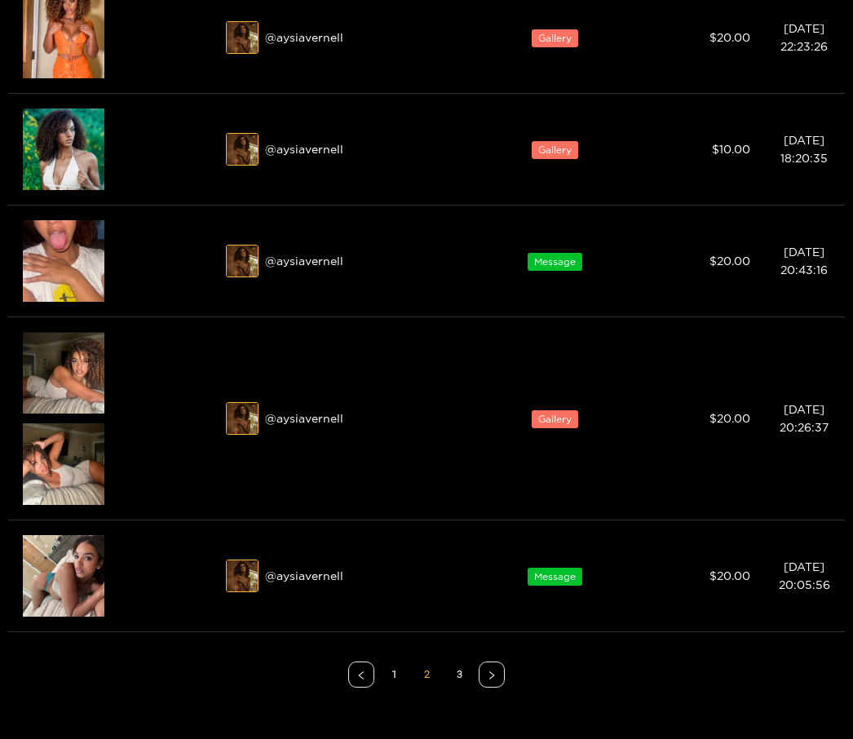
scroll to position [1076, 0]
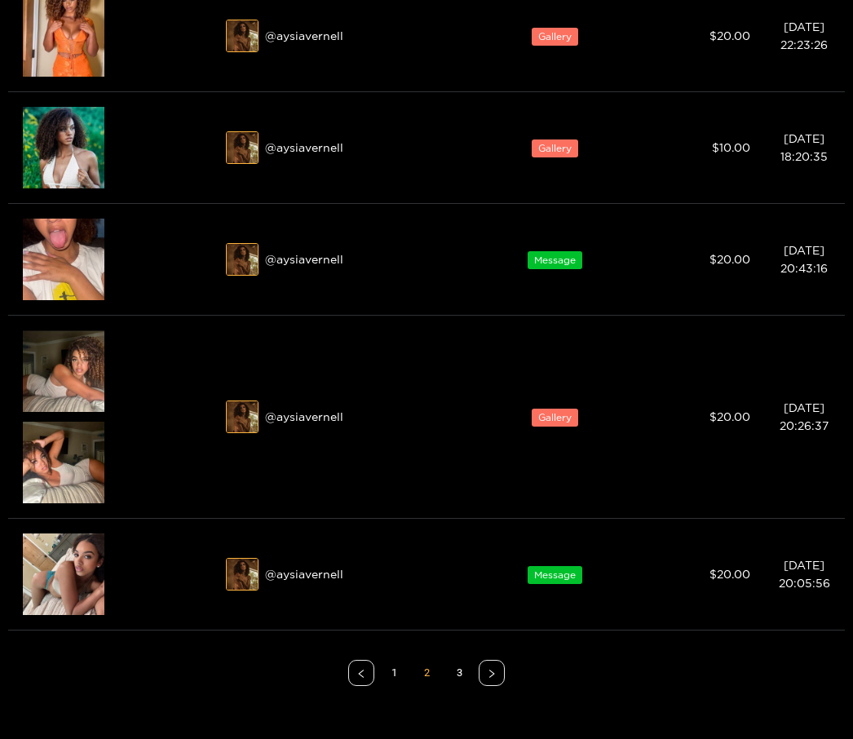
click at [57, 570] on icon "eye" at bounding box center [61, 564] width 11 height 11
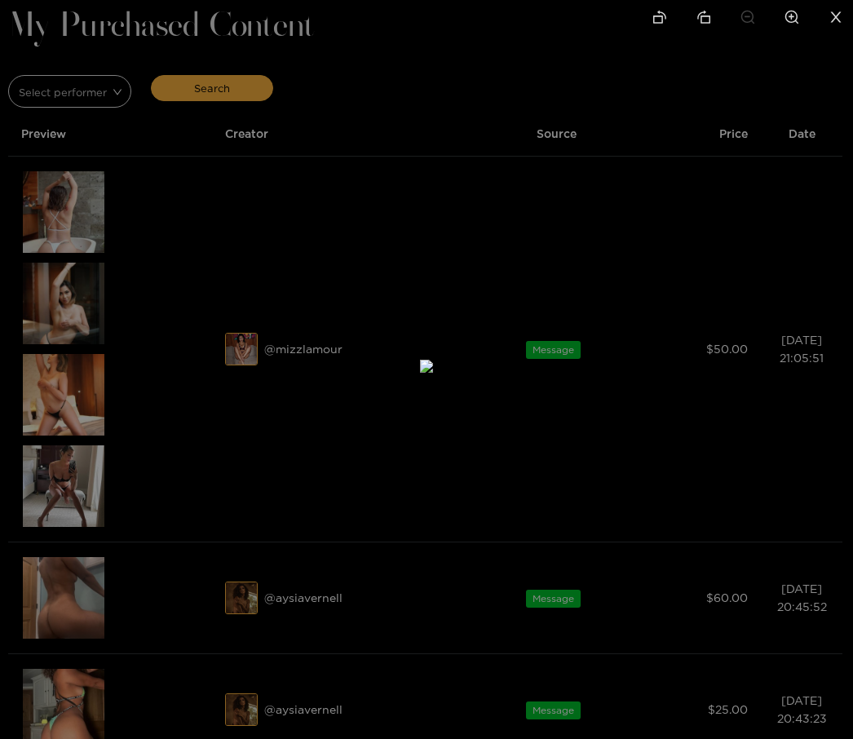
scroll to position [66, 0]
